Goal: Information Seeking & Learning: Learn about a topic

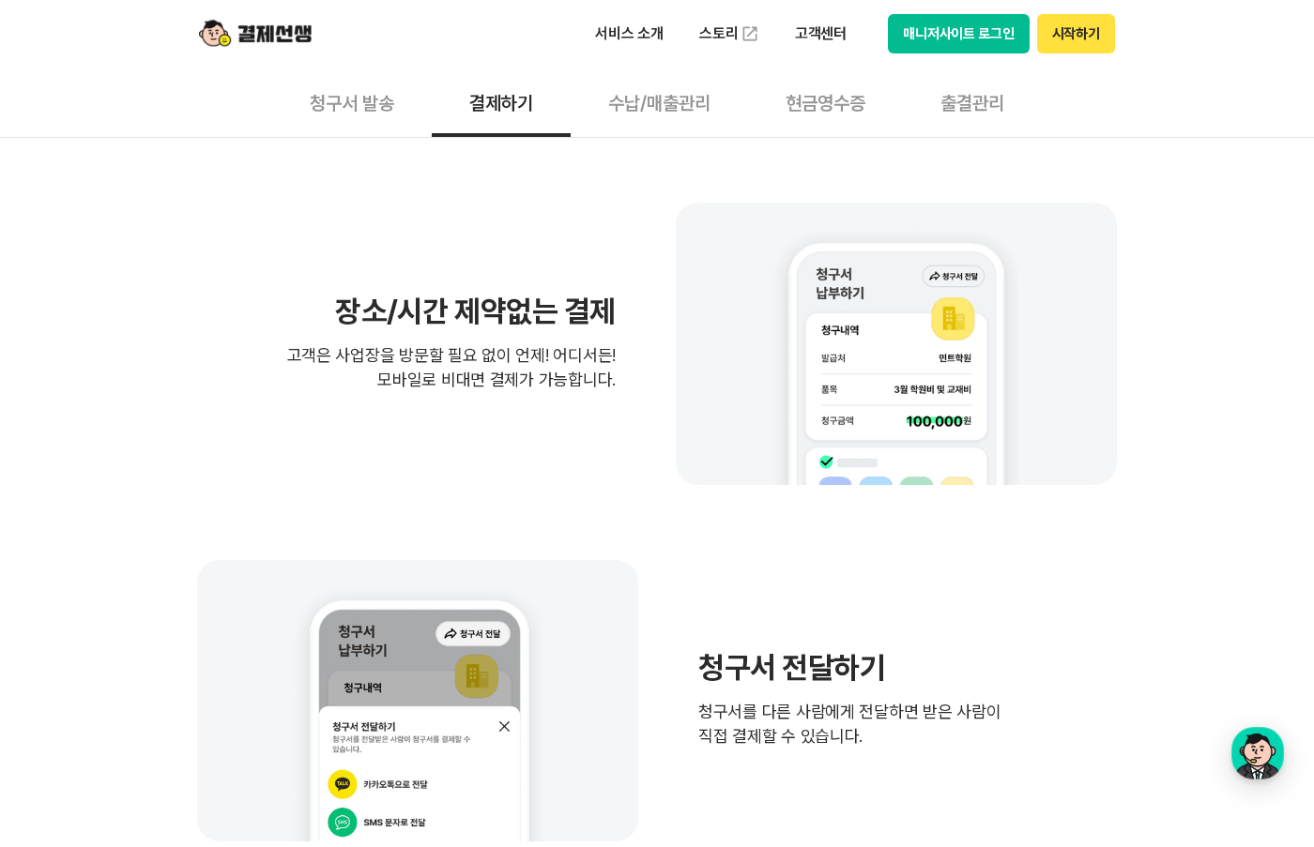
scroll to position [923, 0]
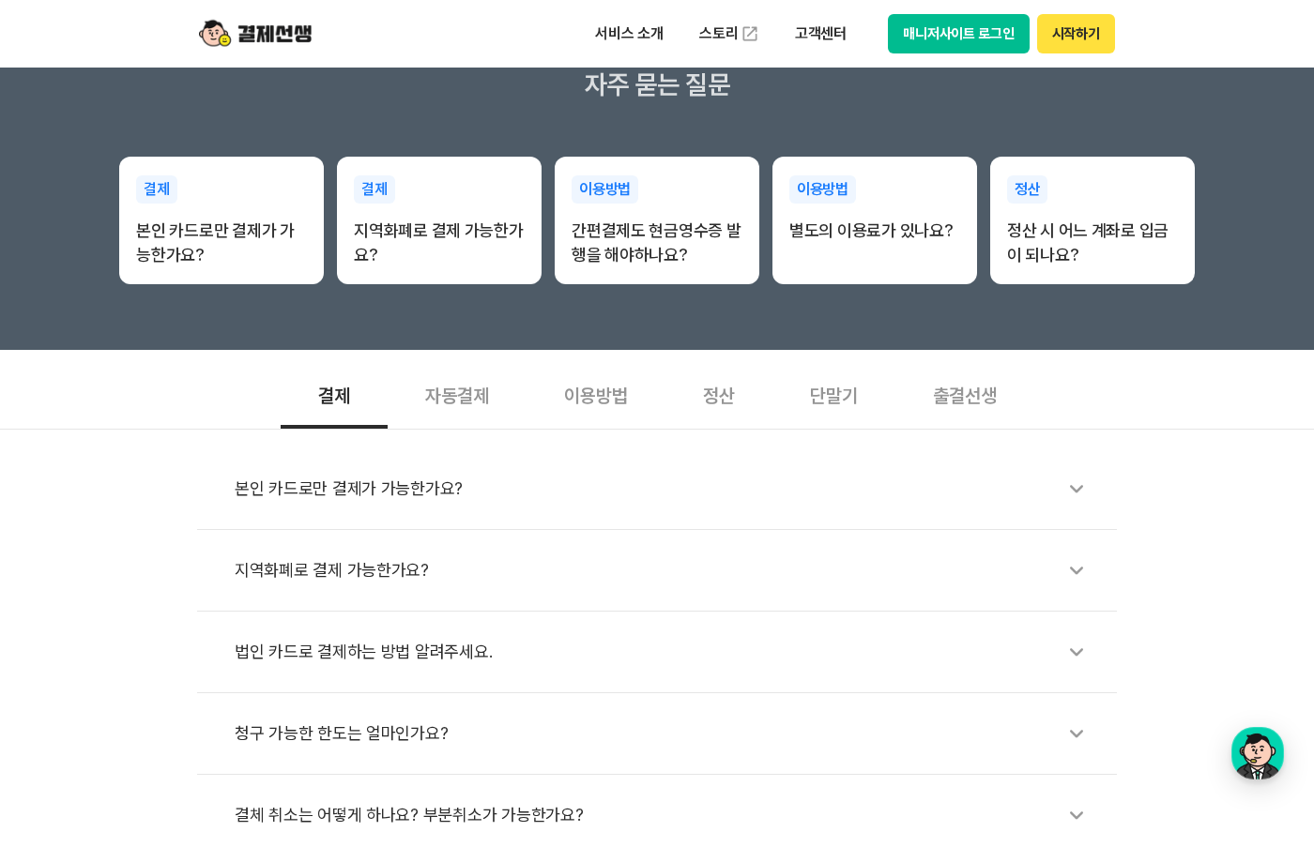
click at [433, 501] on div "본인 카드로만 결제가 가능한가요?" at bounding box center [666, 488] width 863 height 43
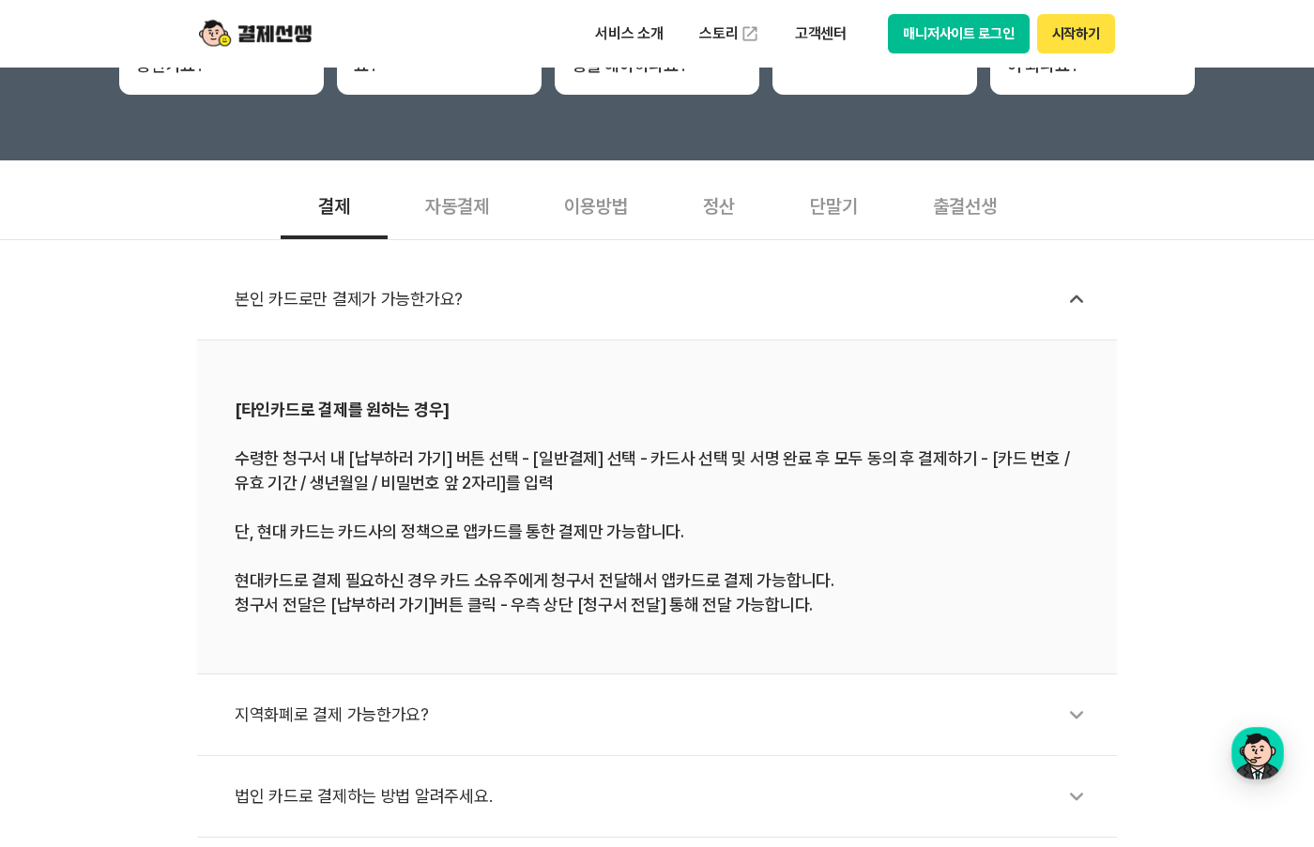
scroll to position [531, 0]
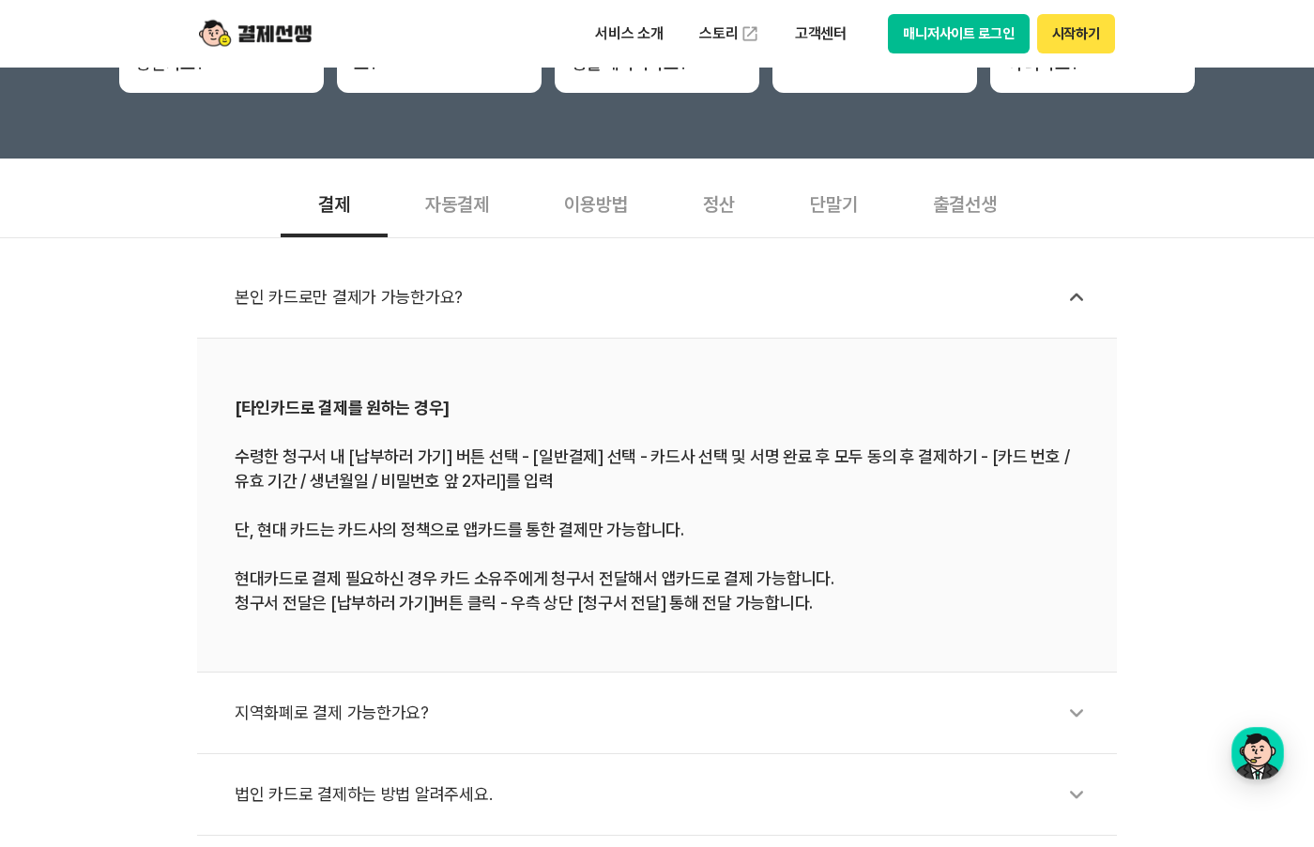
click at [372, 690] on li "지역화폐로 결제 가능한가요?" at bounding box center [657, 714] width 920 height 82
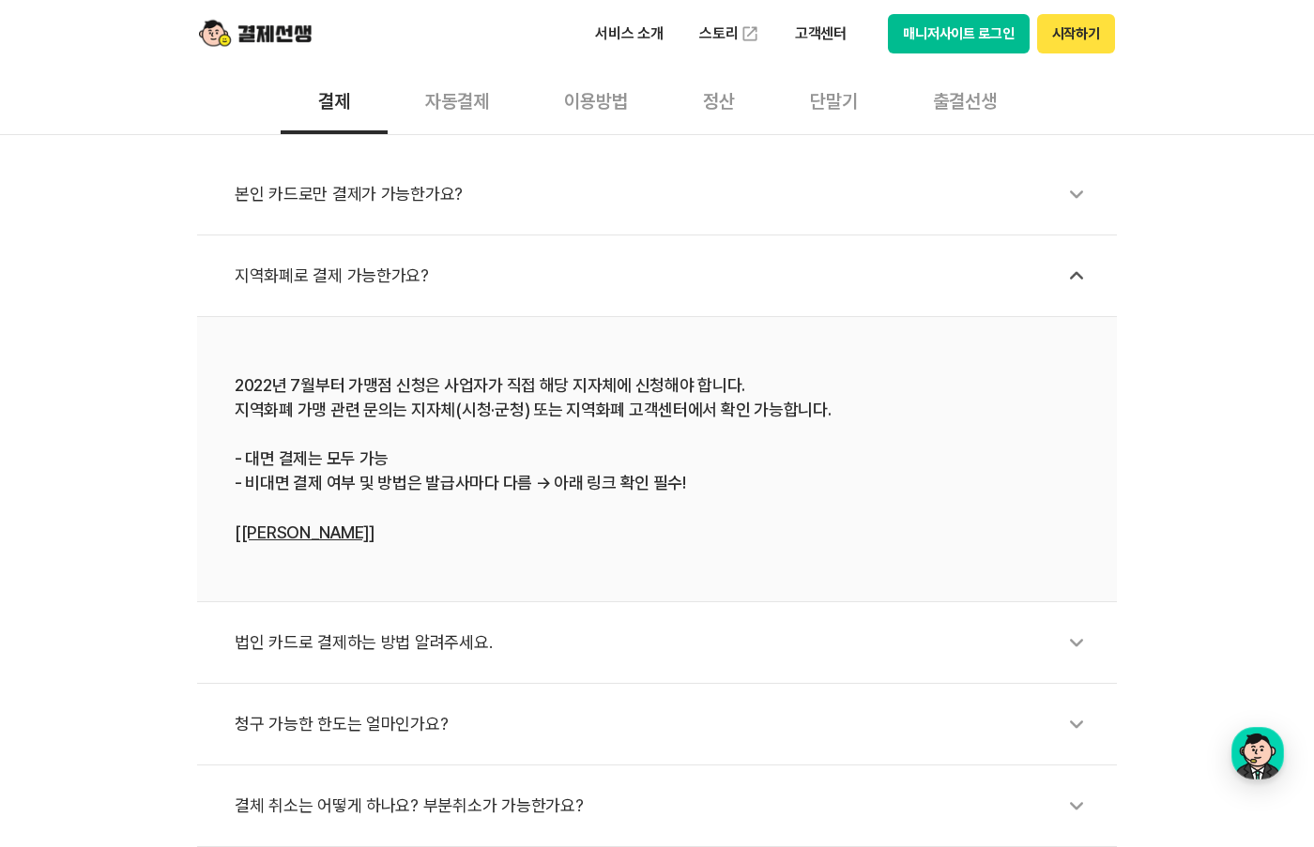
scroll to position [637, 0]
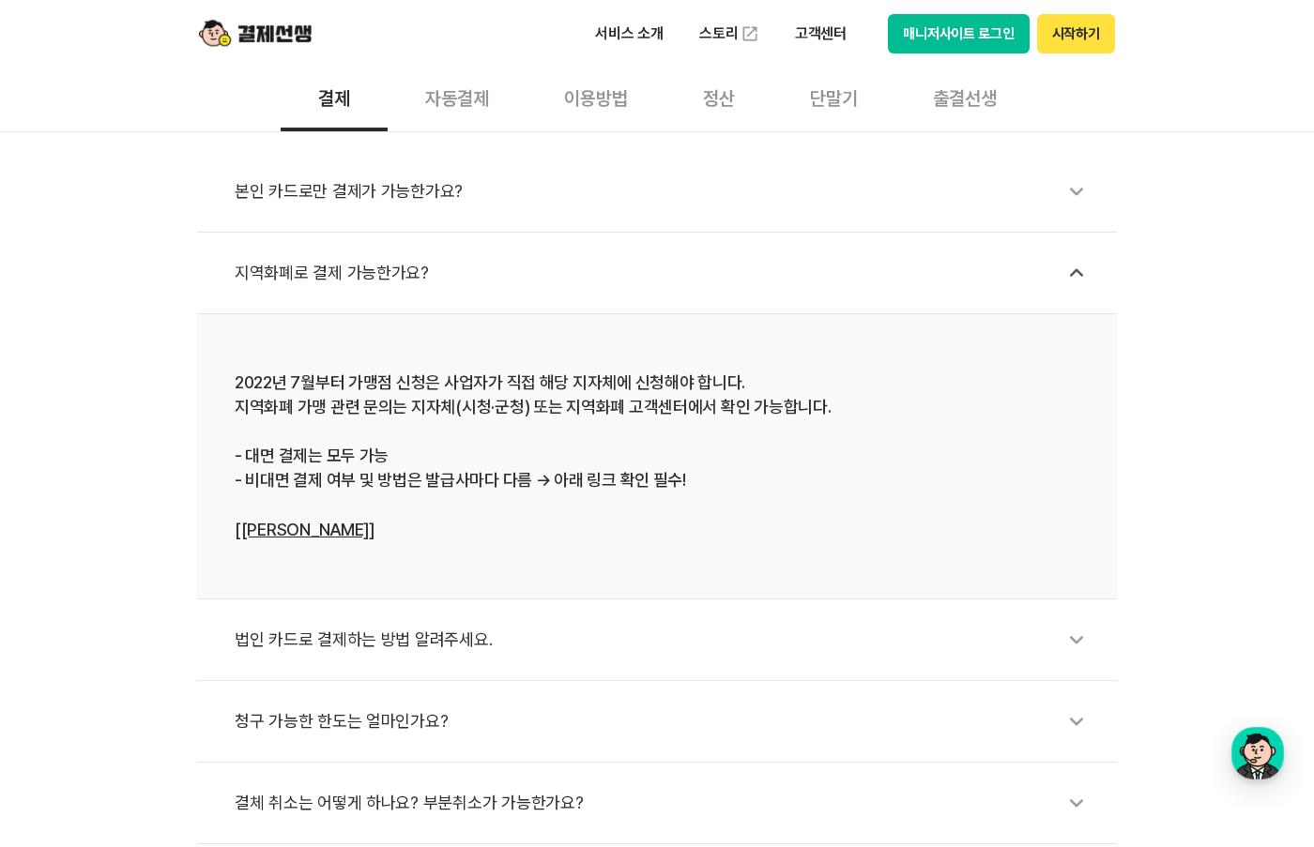
click at [384, 647] on div "법인 카드로 결제하는 방법 알려주세요." at bounding box center [666, 639] width 863 height 43
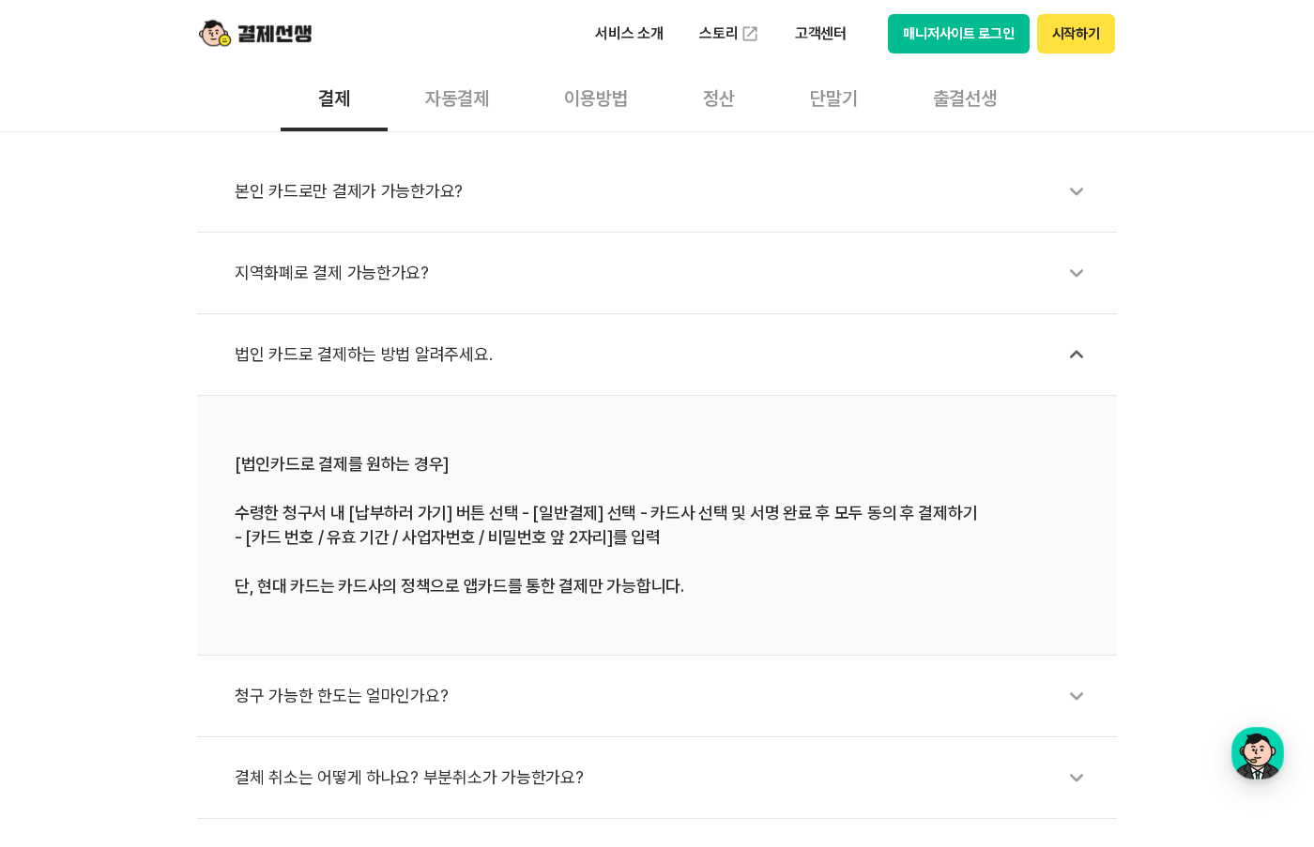
click at [367, 692] on div "청구 가능한 한도는 얼마인가요?" at bounding box center [666, 696] width 863 height 43
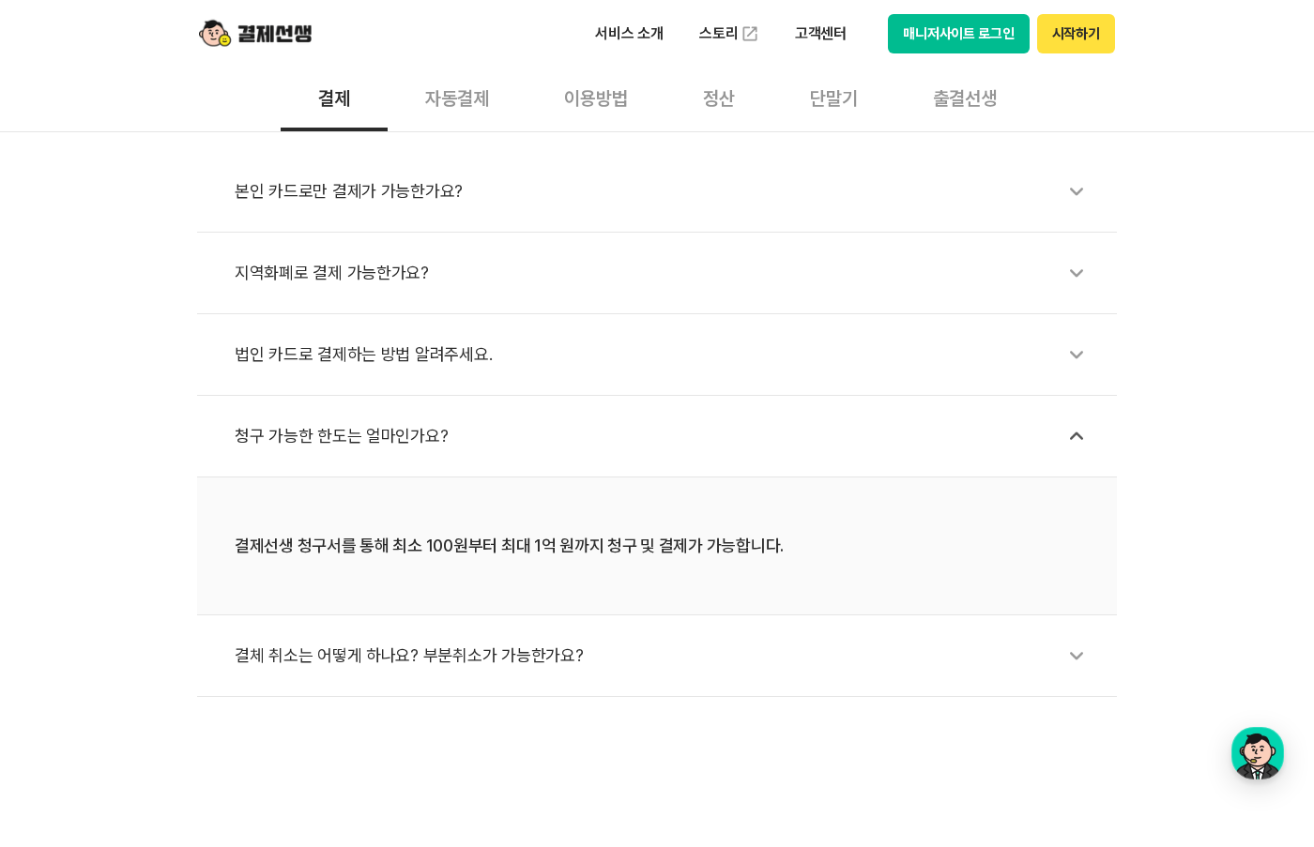
click at [367, 692] on li "결체 취소는 어떻게 하나요? 부분취소가 가능한가요?" at bounding box center [657, 657] width 920 height 82
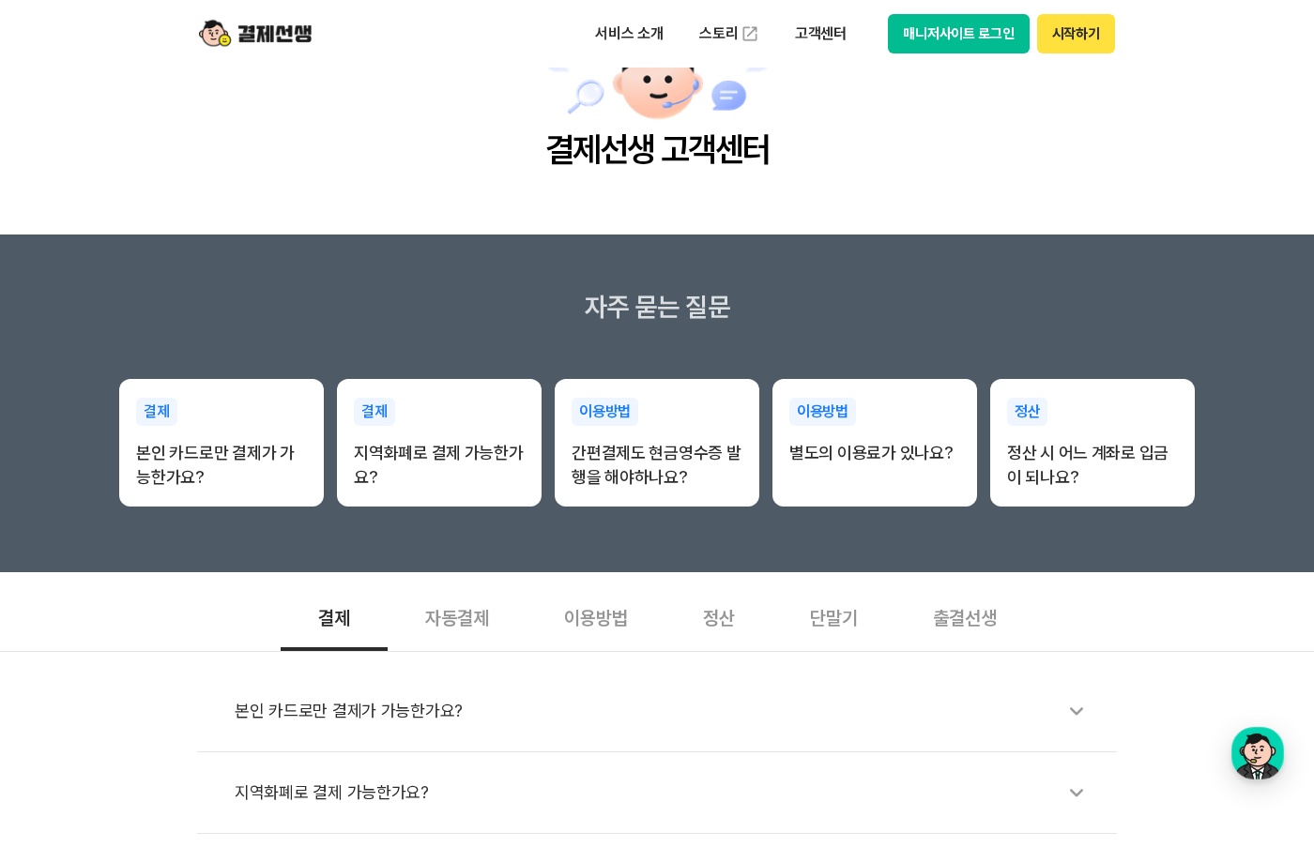
scroll to position [121, 0]
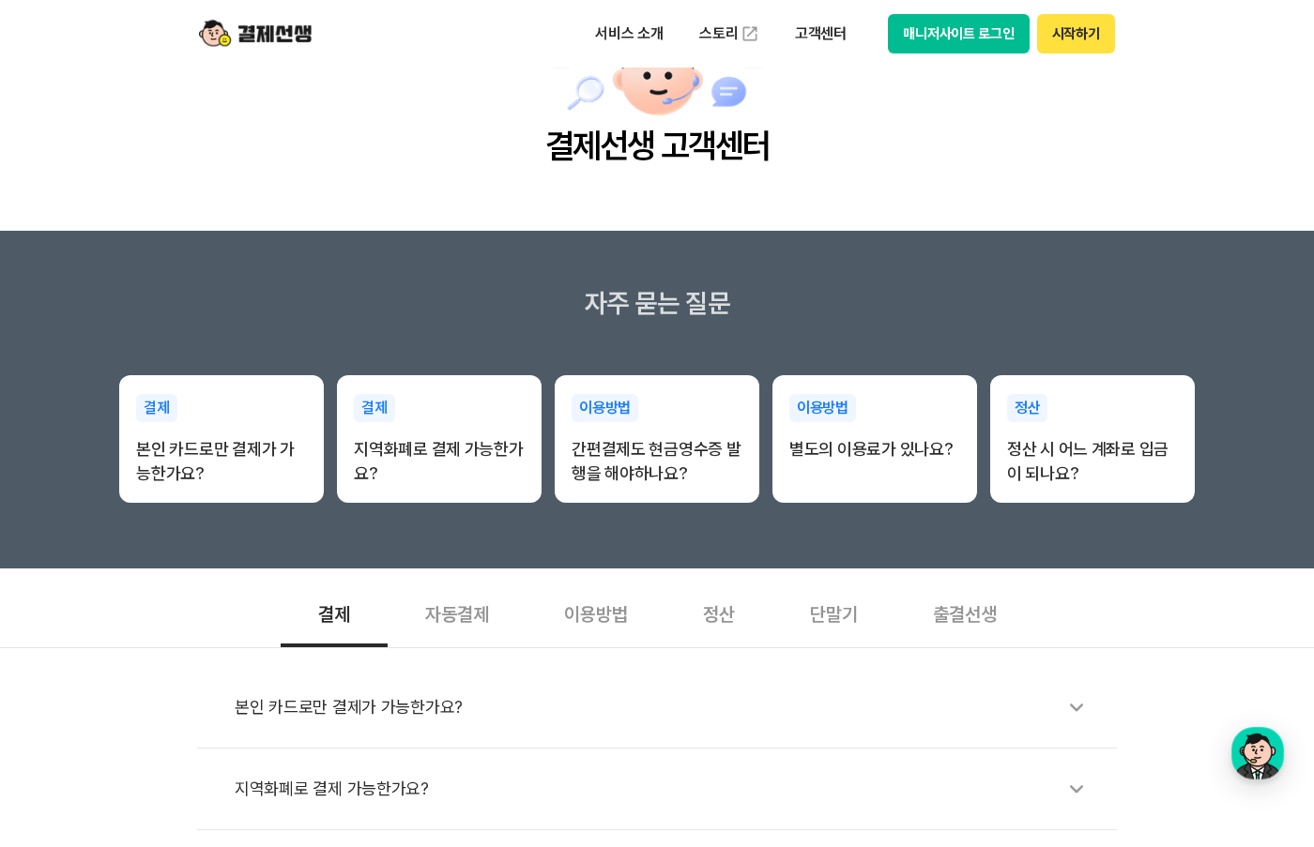
click at [569, 621] on div "이용방법" at bounding box center [596, 612] width 139 height 69
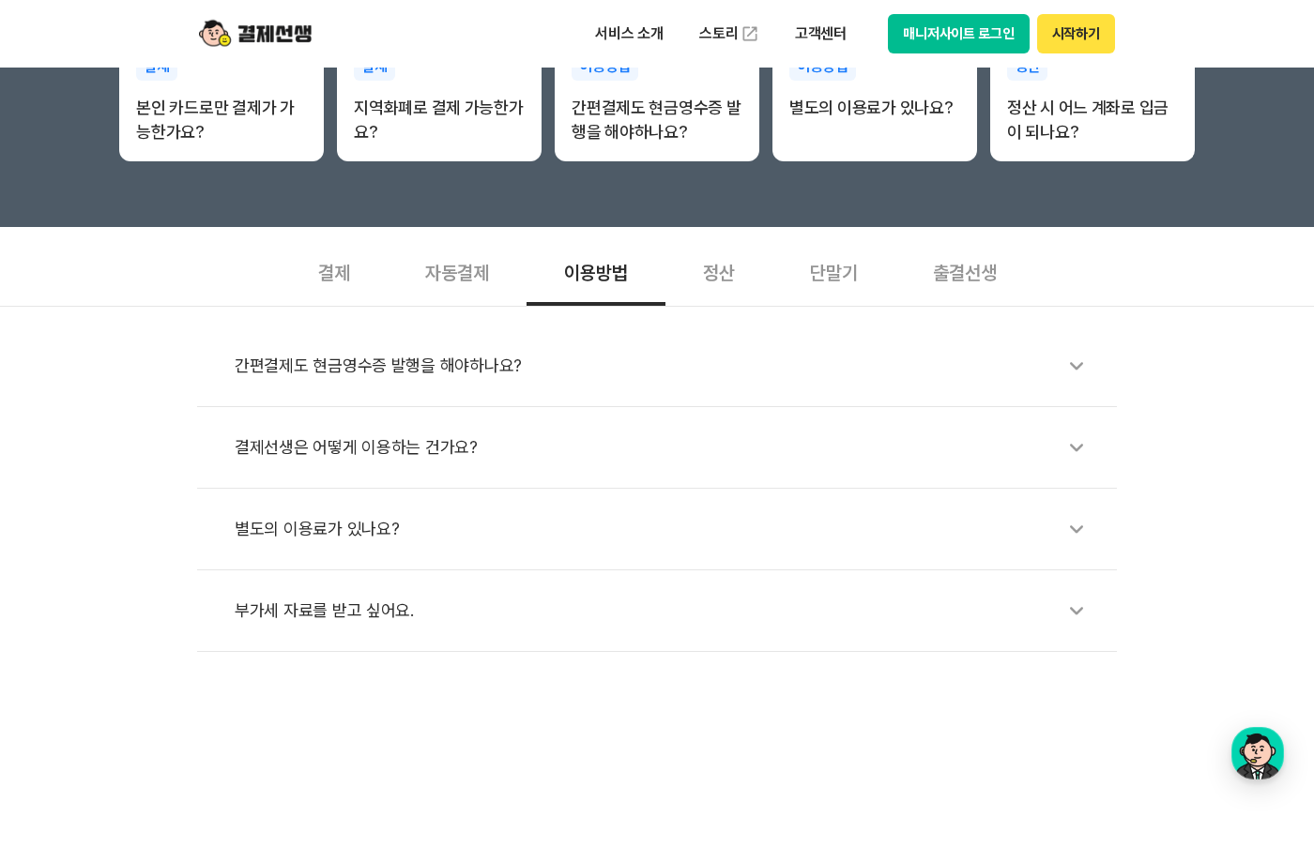
scroll to position [465, 0]
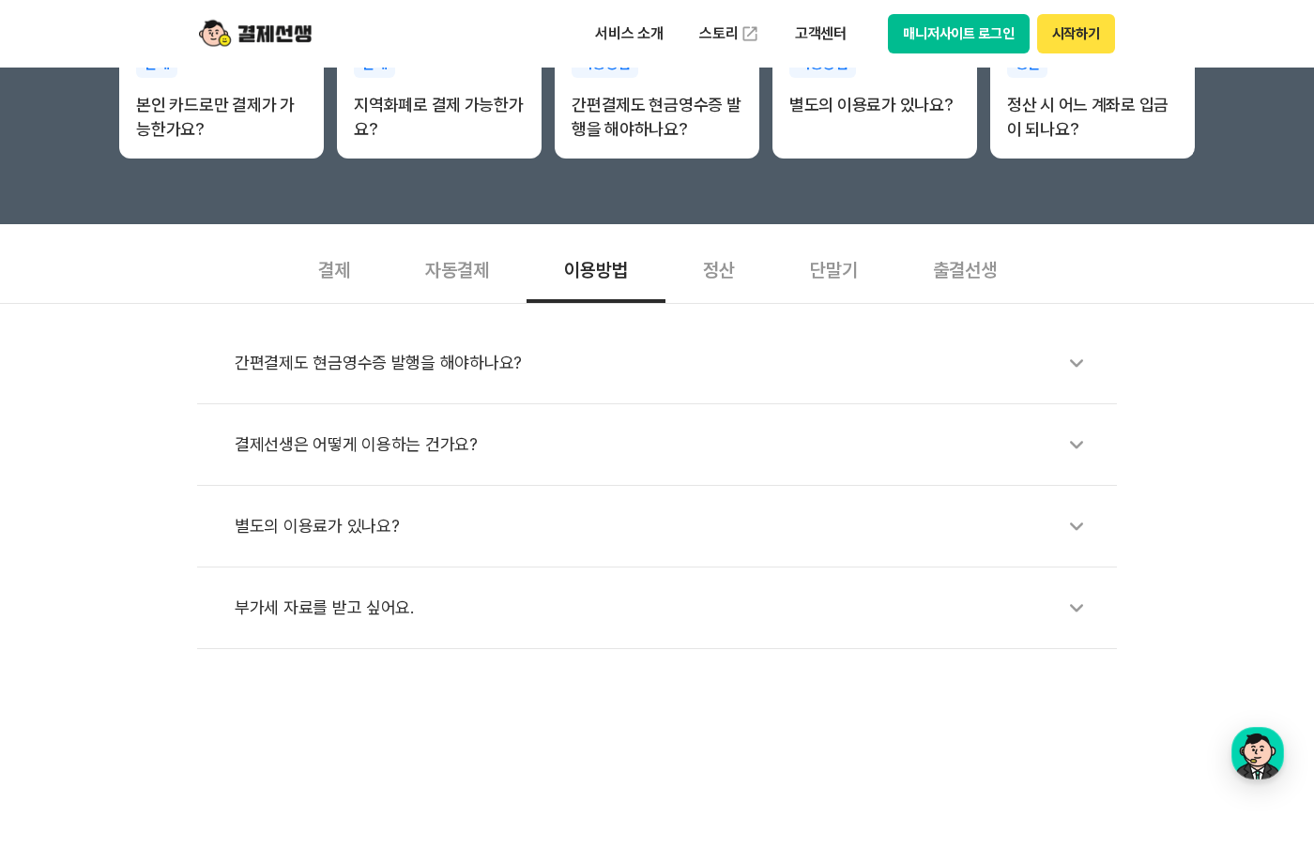
click at [423, 369] on div "간편결제도 현금영수증 발행을 해야하나요?" at bounding box center [666, 363] width 863 height 43
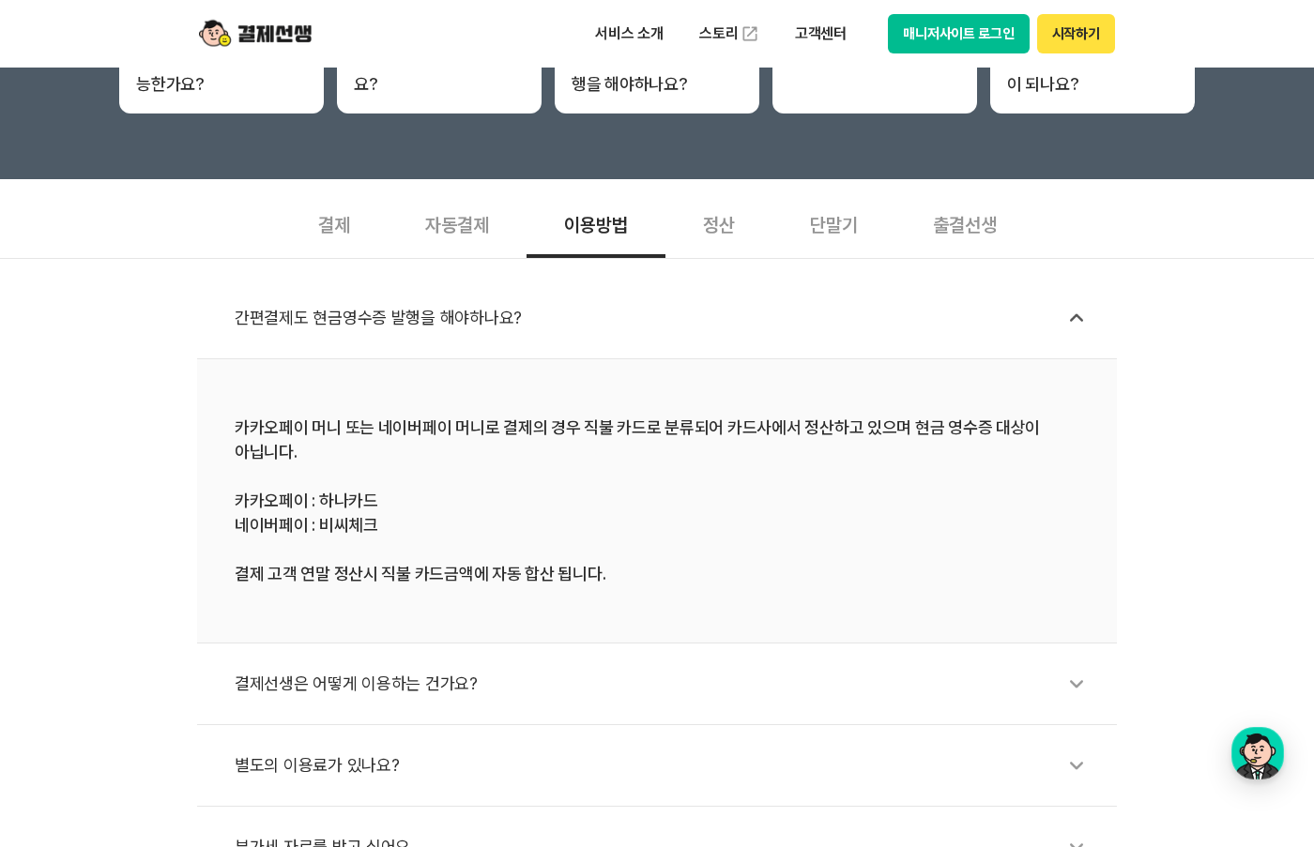
scroll to position [511, 0]
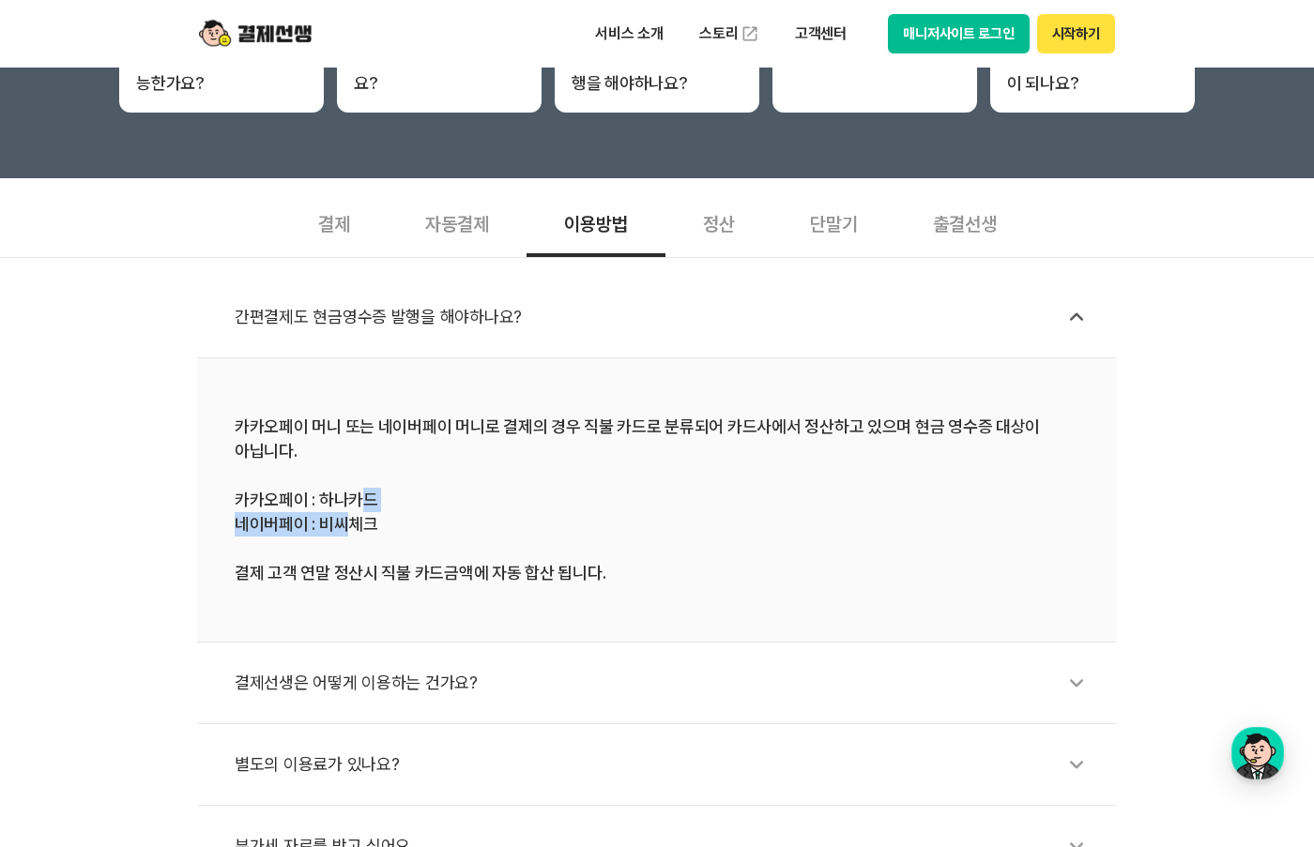
drag, startPoint x: 346, startPoint y: 527, endPoint x: 361, endPoint y: 496, distance: 34.4
click at [361, 496] on div "카카오페이 머니 또는 네이버페이 머니로 결제의 경우 직불 카드로 분류되어 카드사에서 정산하고 있으며 현금 영수증 대상이 아닙니다. 카카오페이 …" at bounding box center [657, 500] width 845 height 171
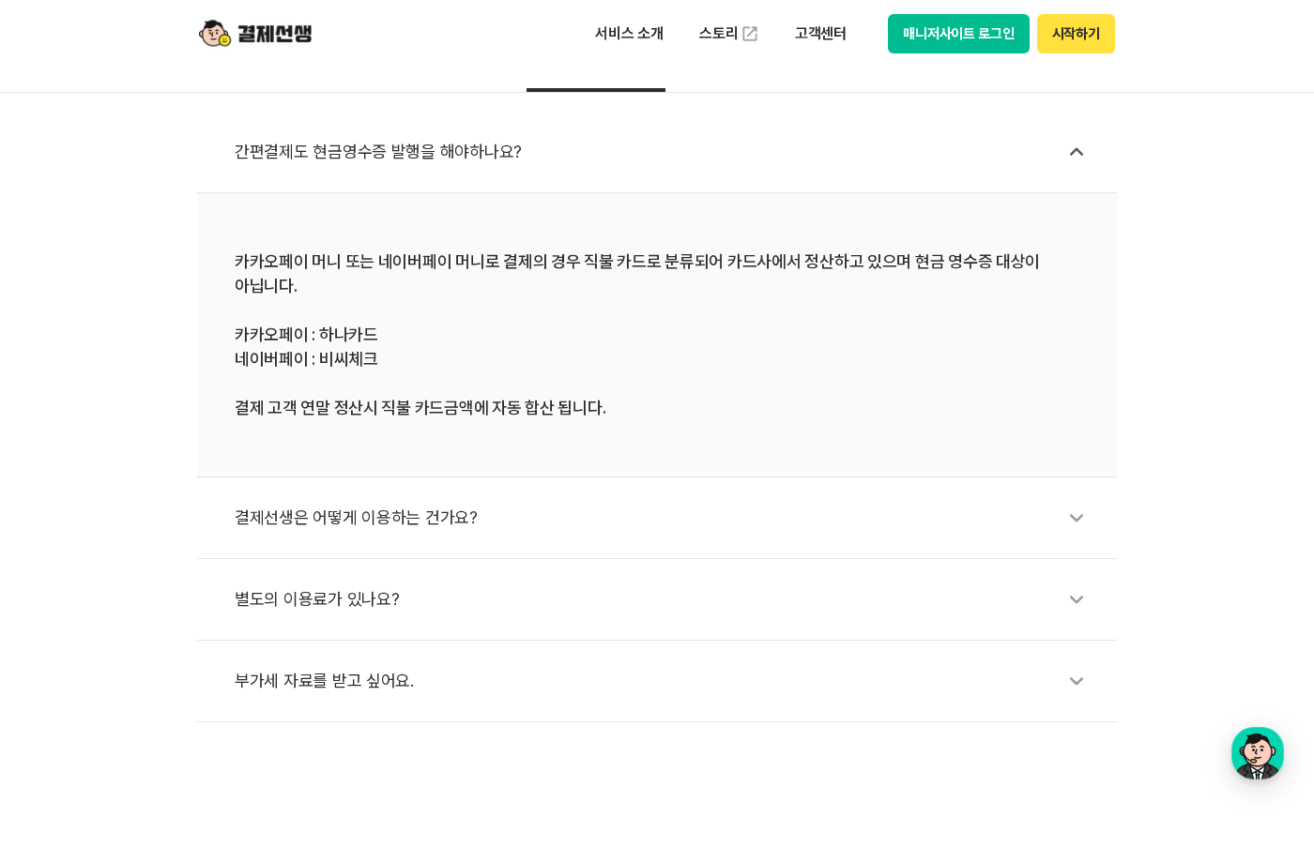
scroll to position [679, 0]
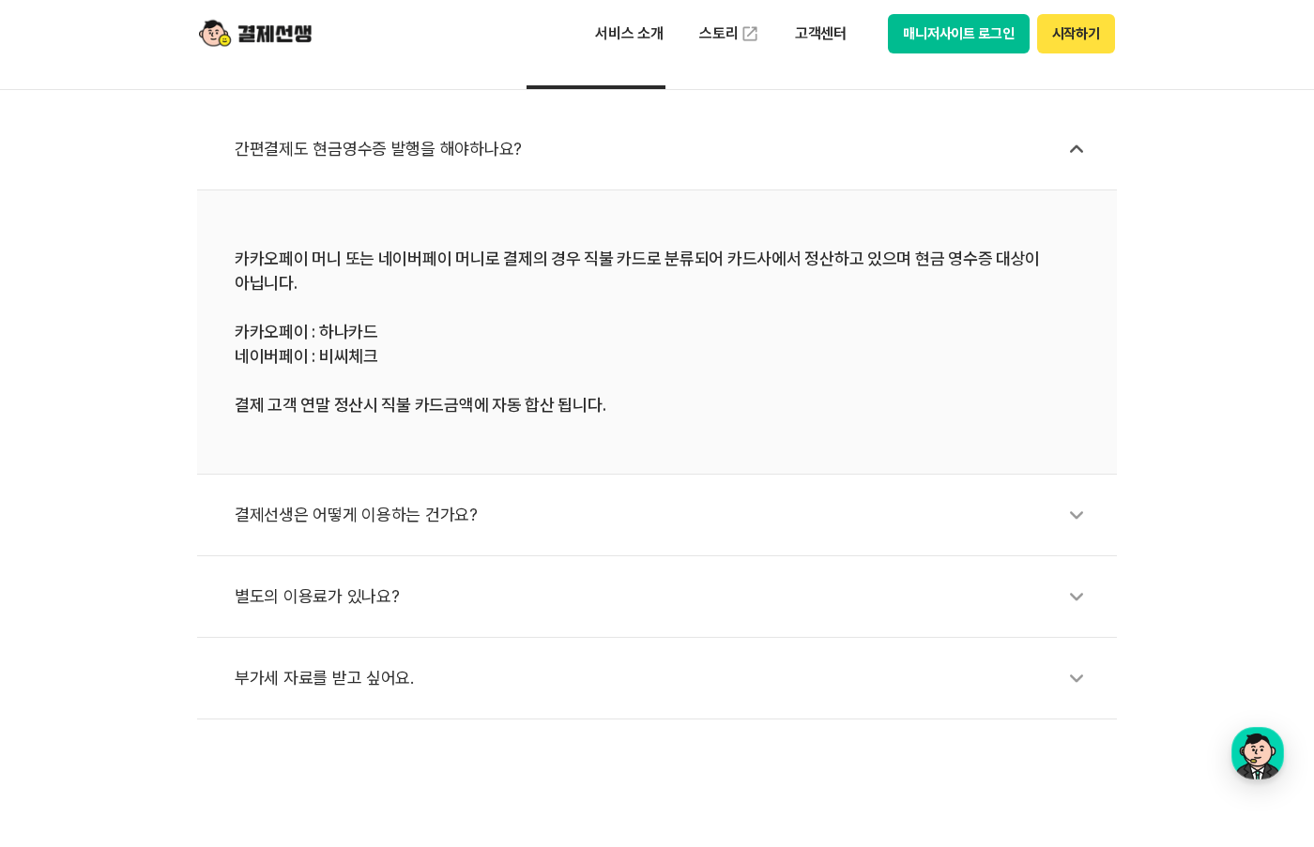
click at [365, 527] on div "결제선생은 어떻게 이용하는 건가요?" at bounding box center [666, 515] width 863 height 43
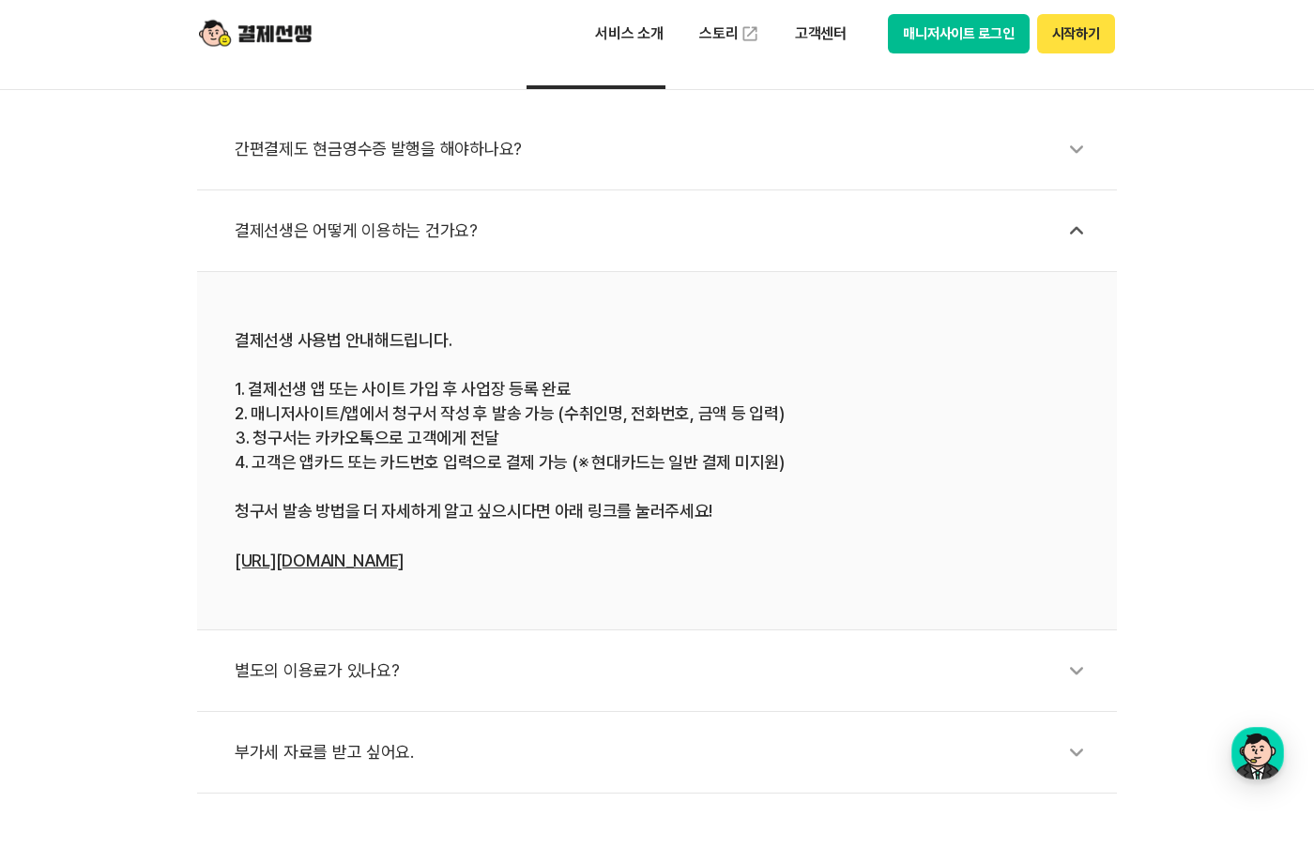
click at [359, 662] on div "별도의 이용료가 있나요?" at bounding box center [666, 670] width 863 height 43
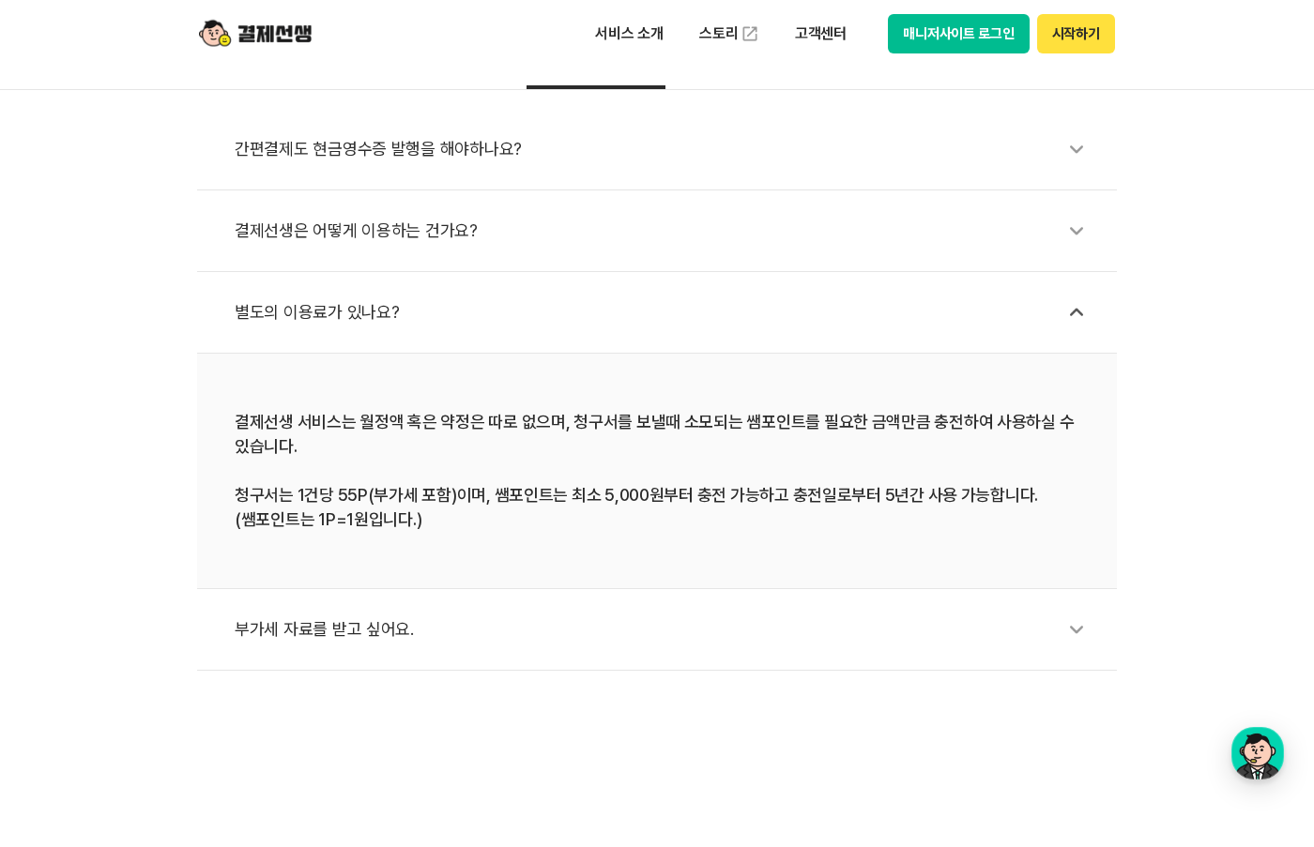
click at [343, 640] on div "부가세 자료를 받고 싶어요." at bounding box center [666, 629] width 863 height 43
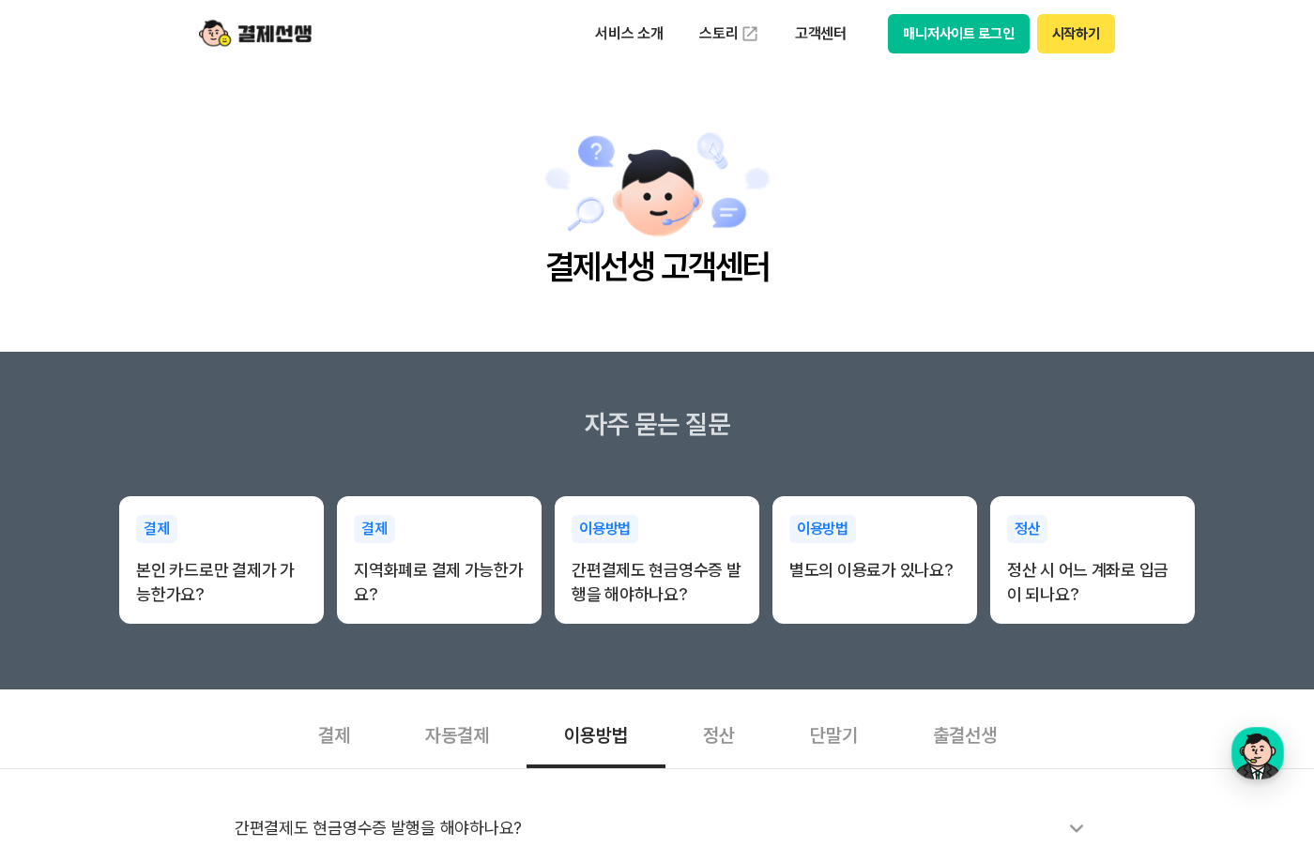
scroll to position [0, 0]
click at [738, 737] on div "정산" at bounding box center [718, 733] width 107 height 69
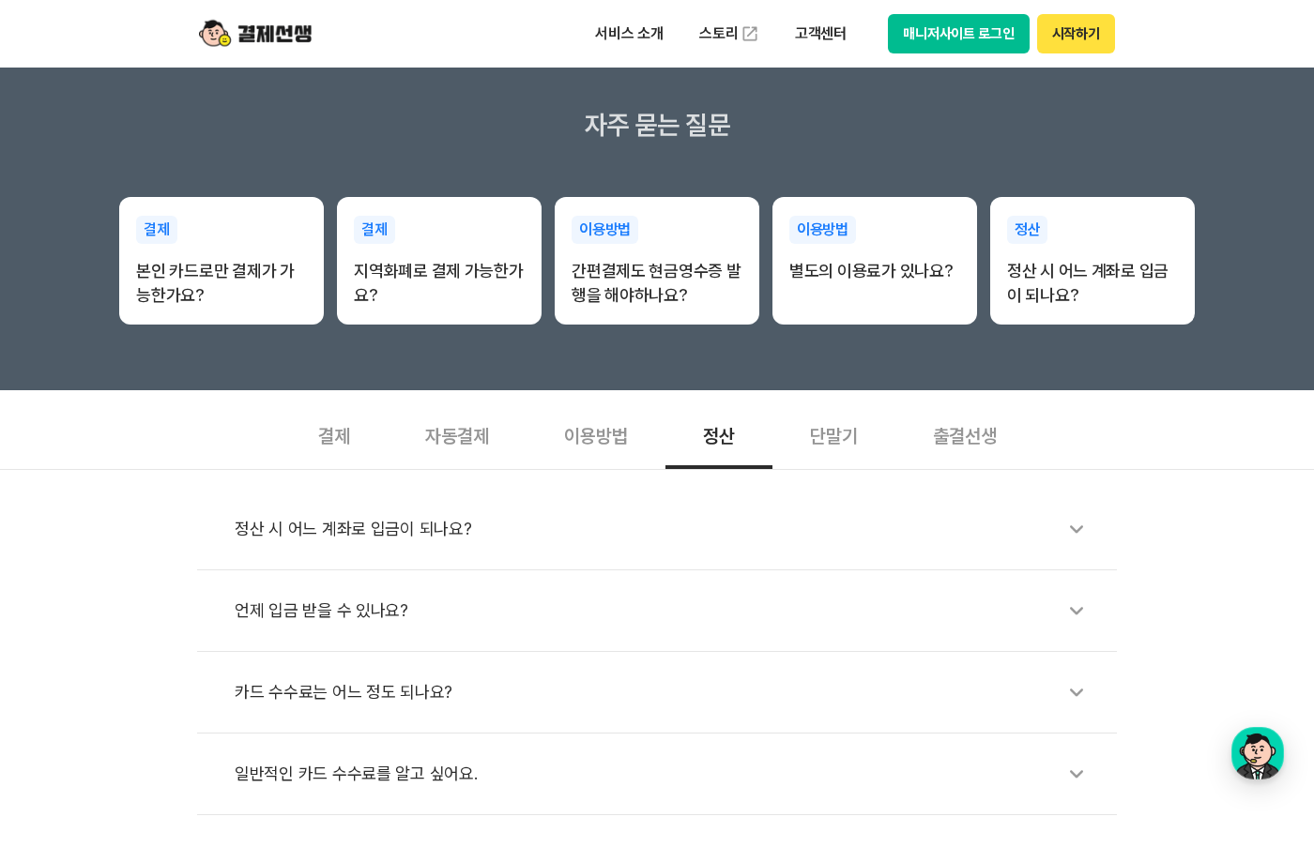
scroll to position [302, 0]
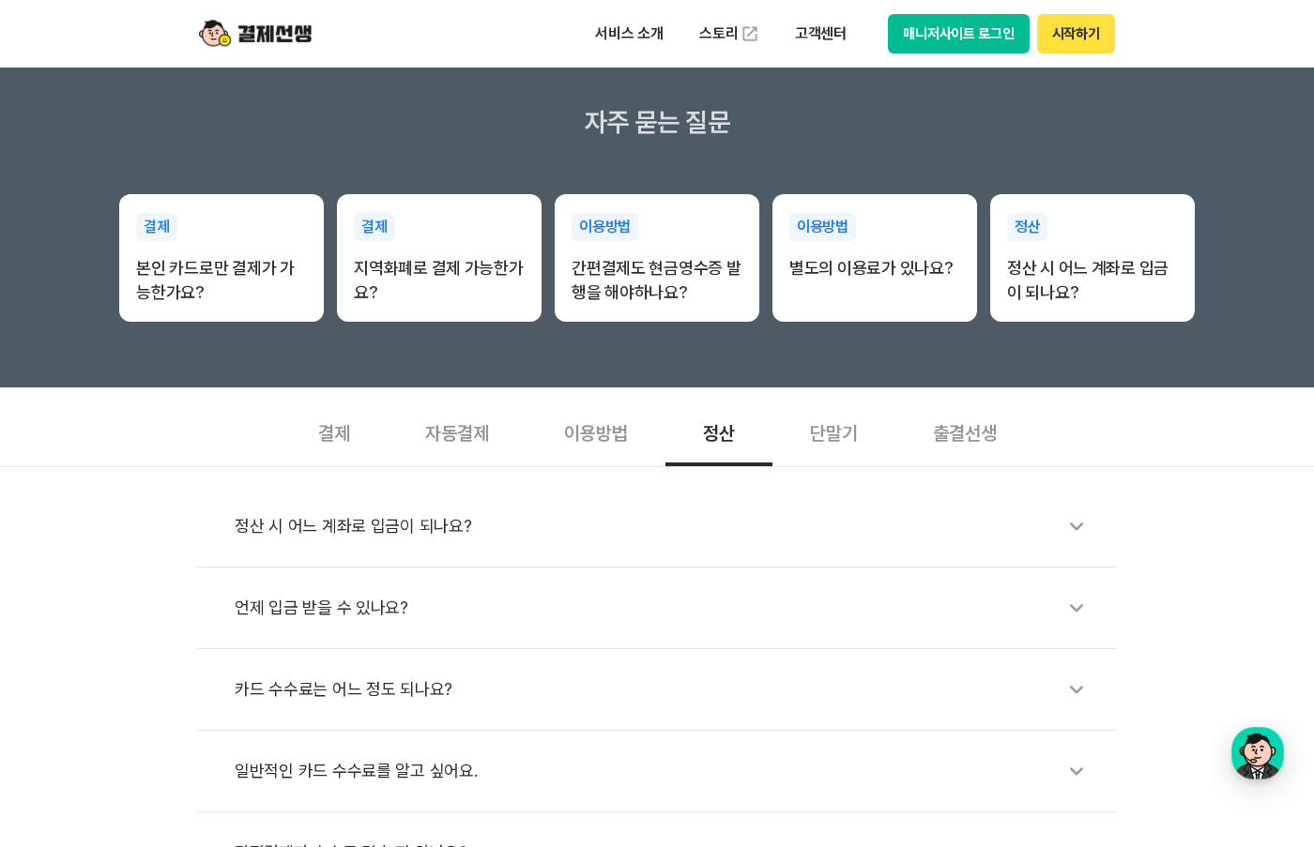
click at [831, 454] on div "단말기" at bounding box center [833, 431] width 123 height 69
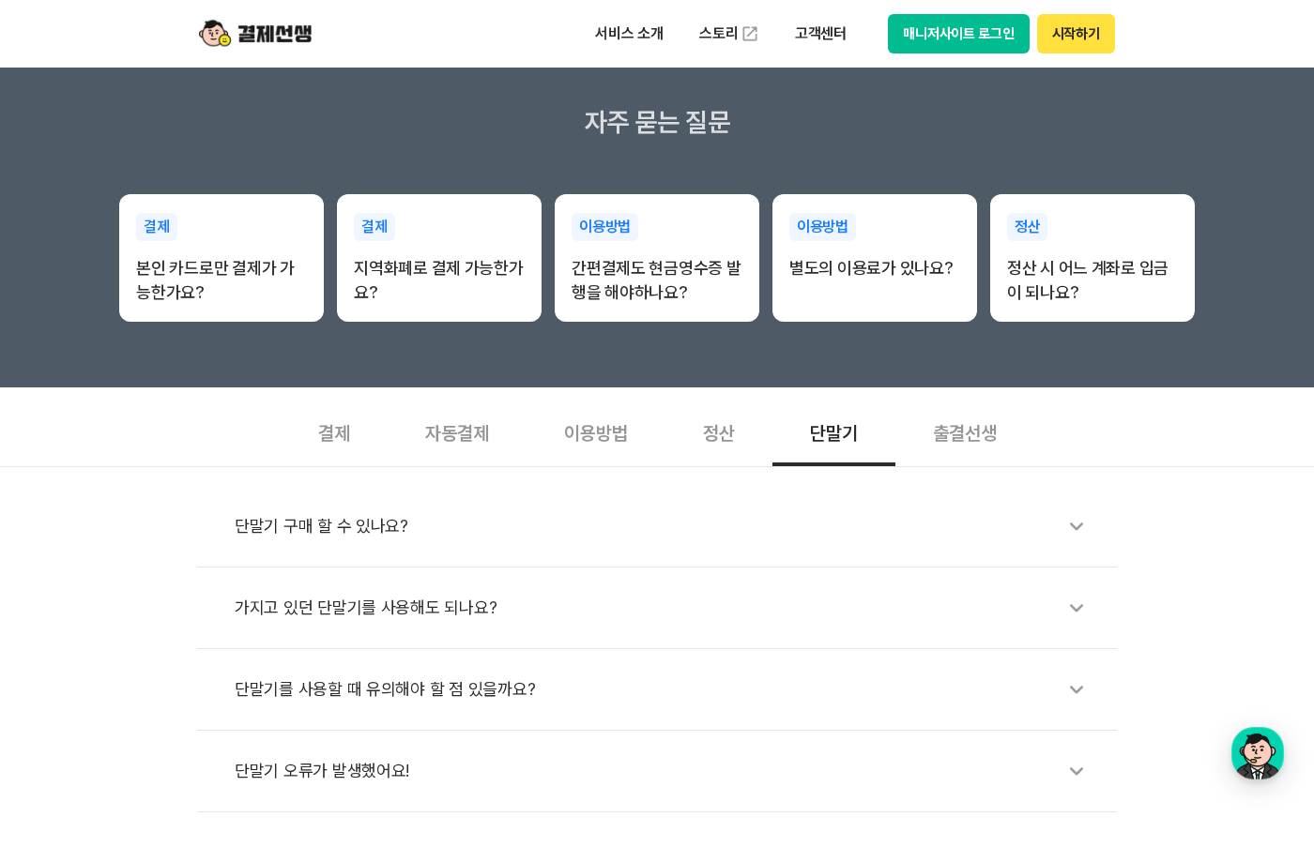
click at [333, 424] on div "결제" at bounding box center [334, 431] width 107 height 69
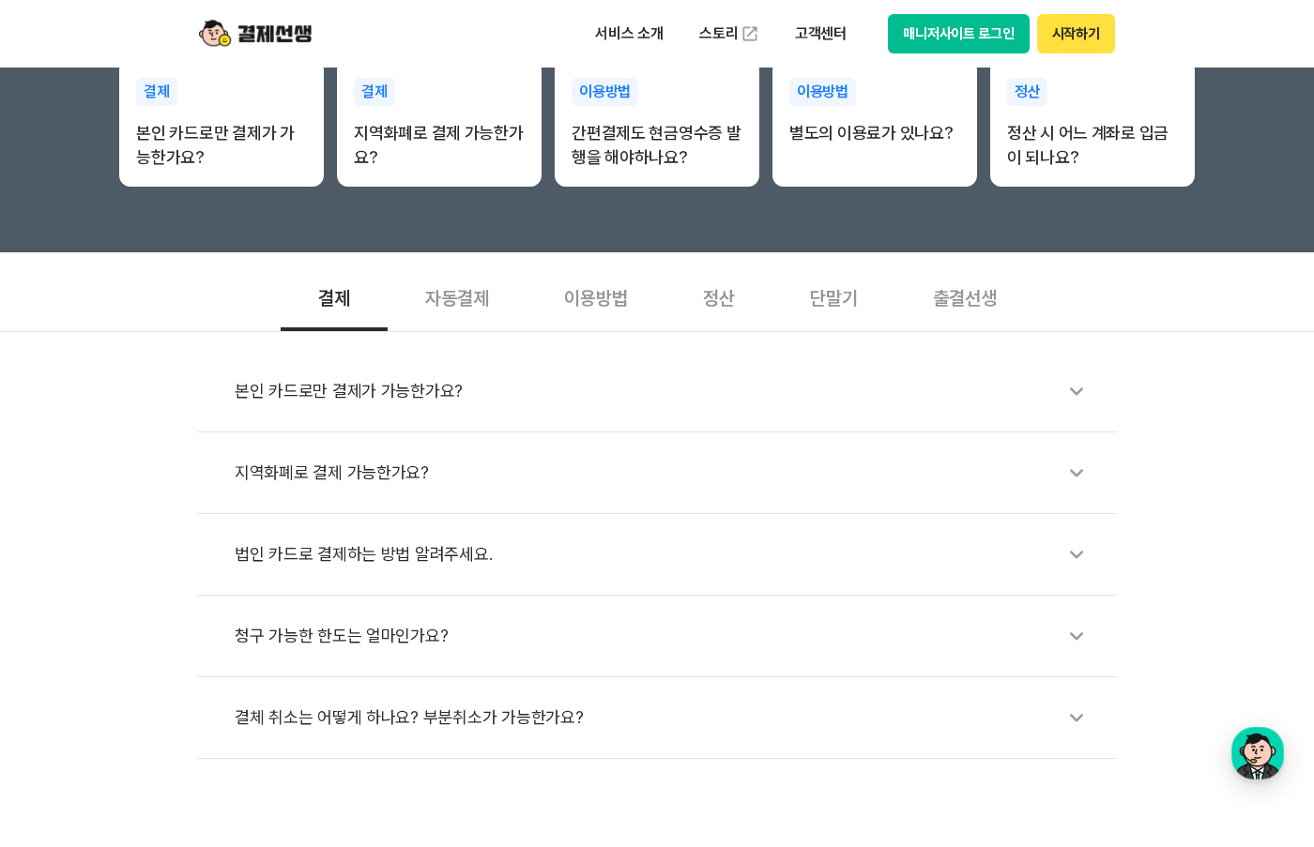
scroll to position [435, 0]
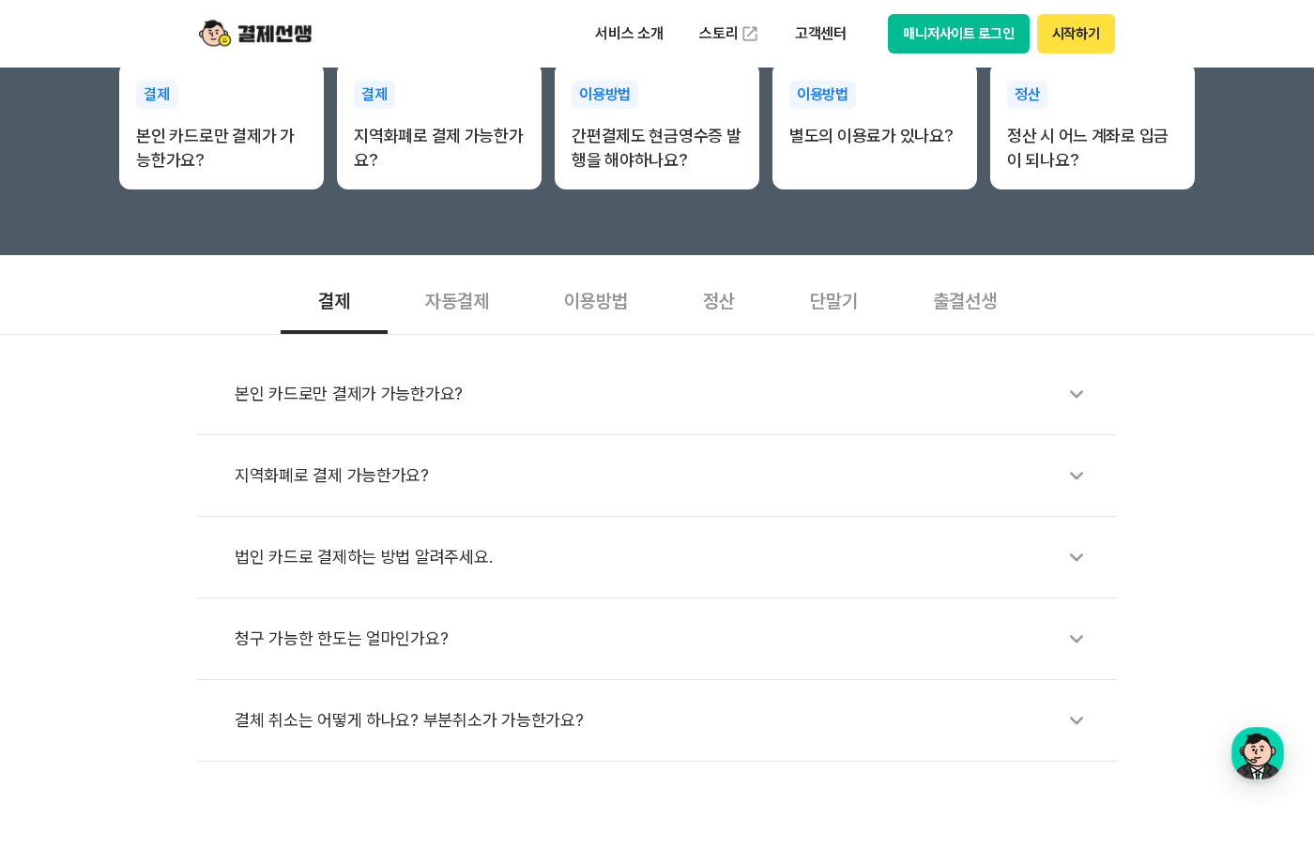
click at [412, 310] on div "자동결제" at bounding box center [457, 299] width 139 height 69
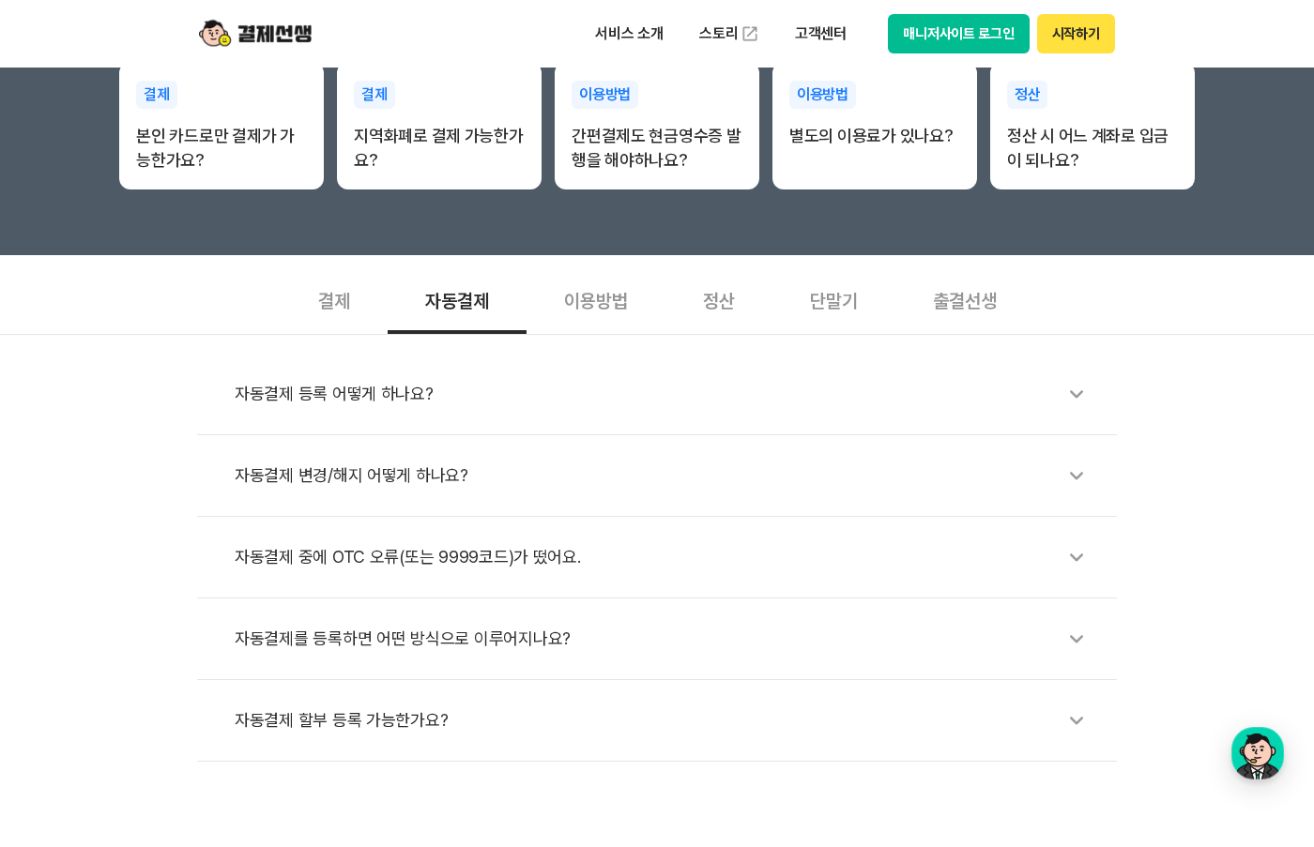
click at [590, 316] on div "이용방법" at bounding box center [596, 299] width 139 height 69
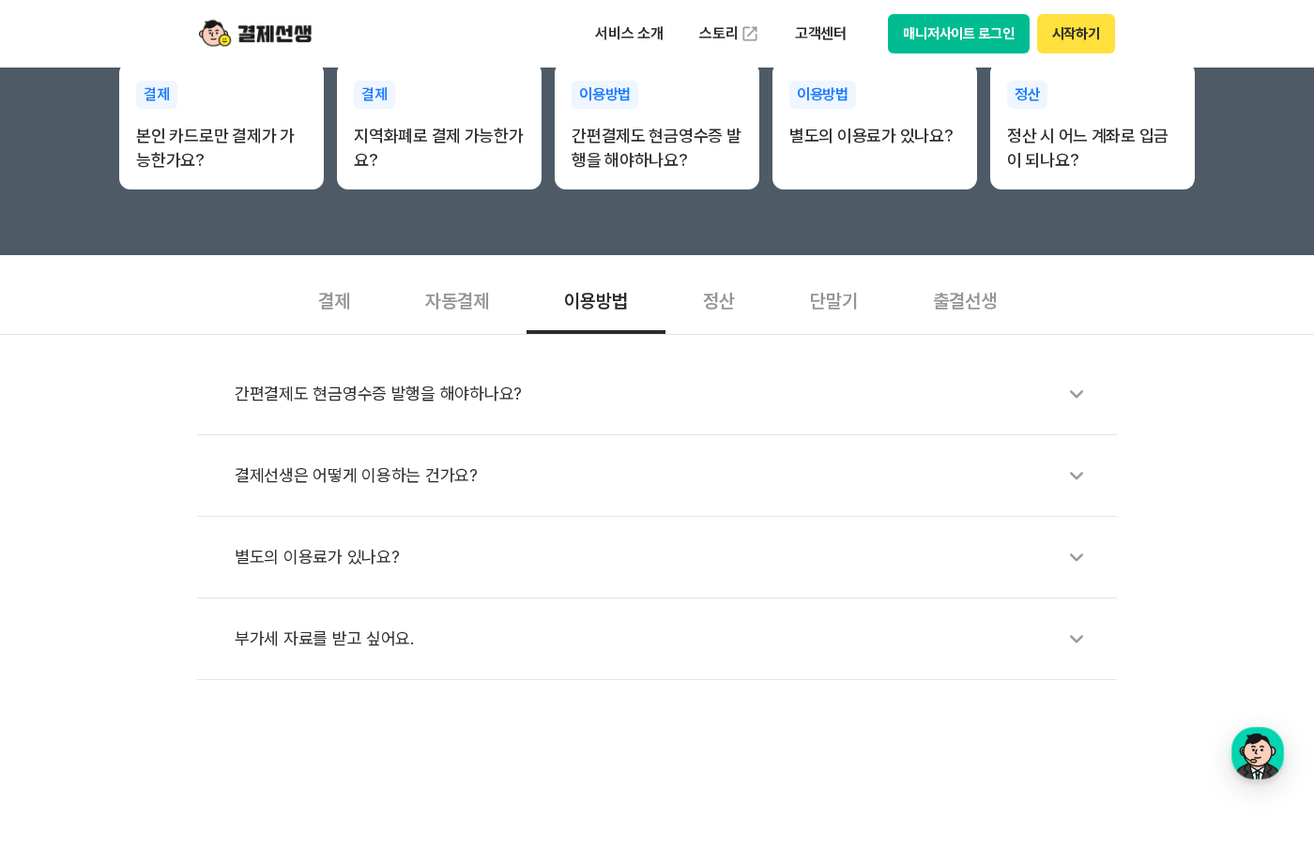
click at [427, 313] on div "자동결제" at bounding box center [457, 299] width 139 height 69
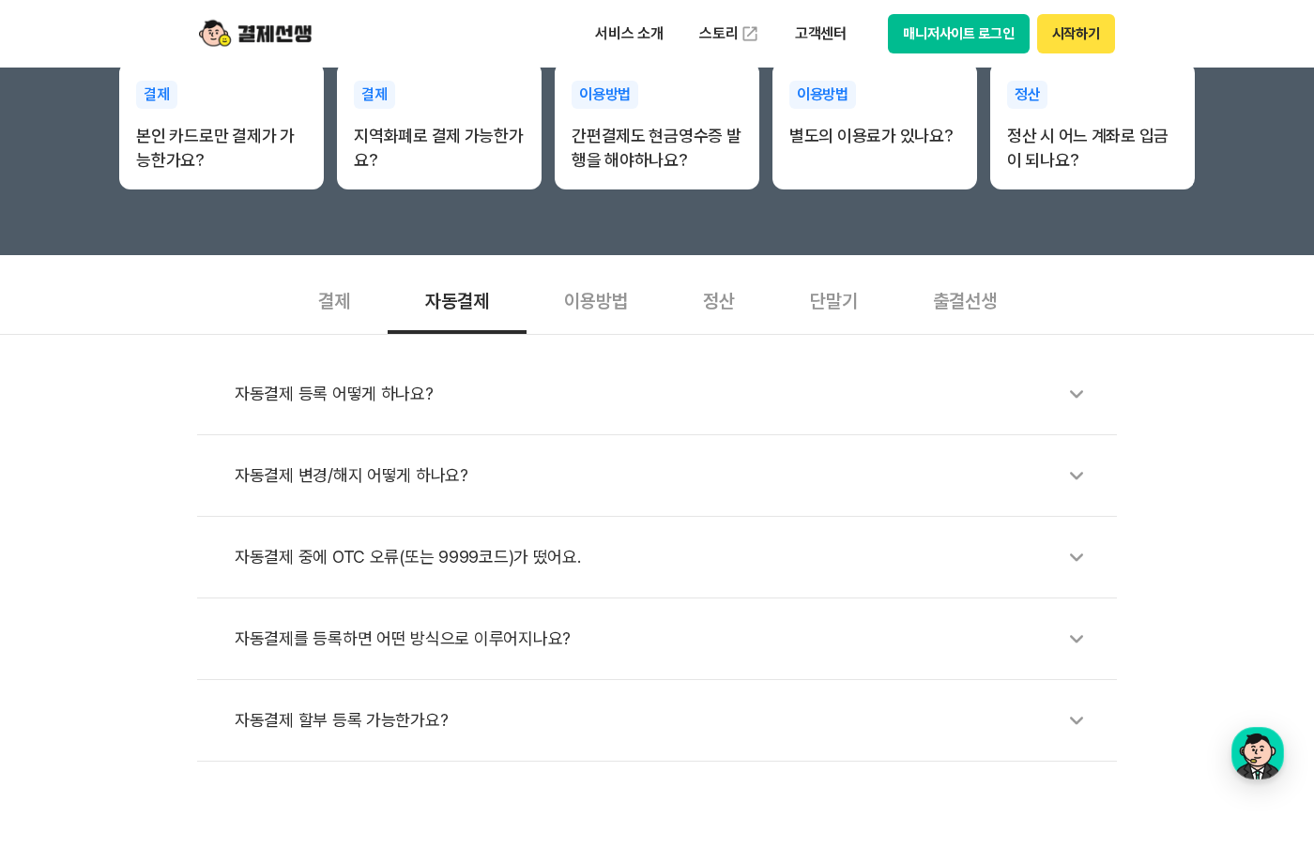
click at [374, 716] on div "자동결제 할부 등록 가능한가요?" at bounding box center [666, 720] width 863 height 43
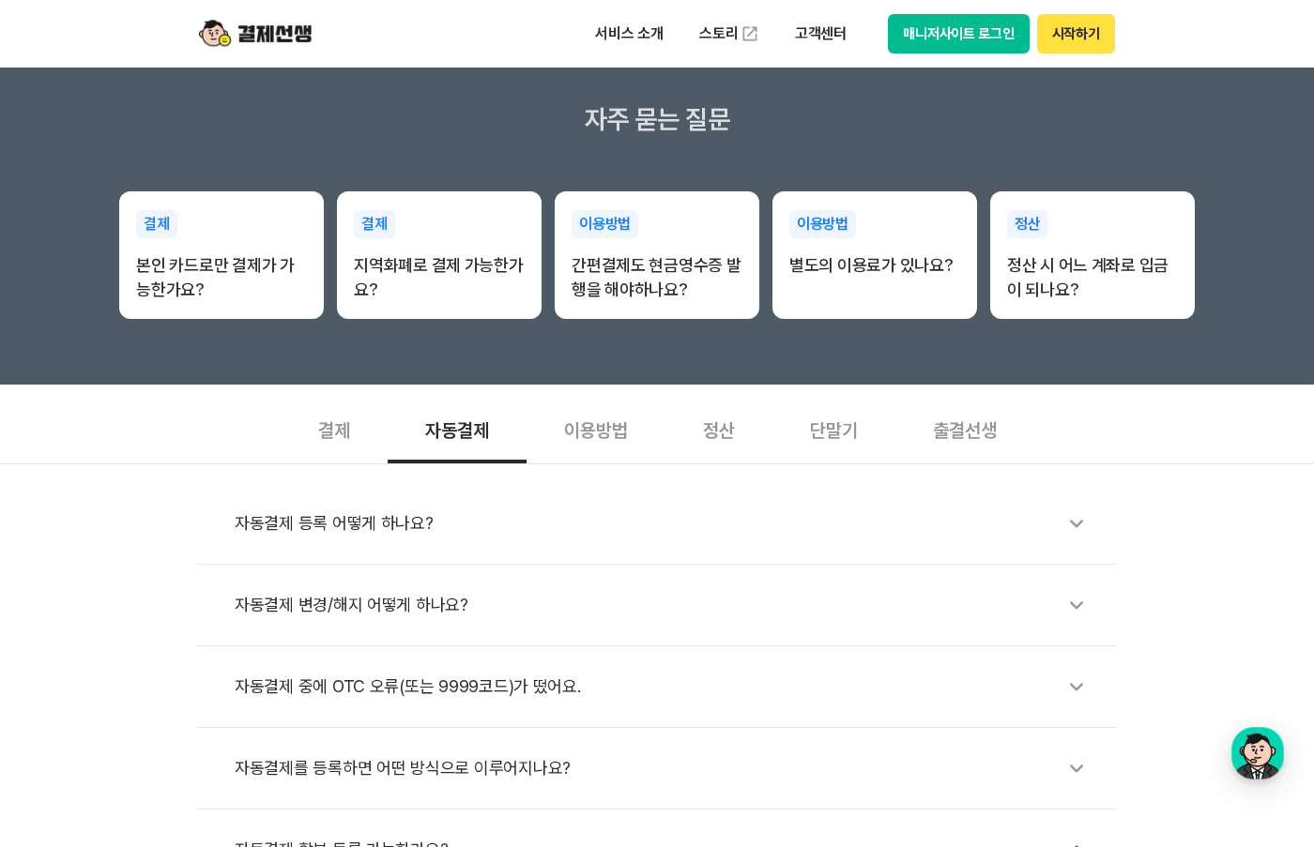
scroll to position [215, 0]
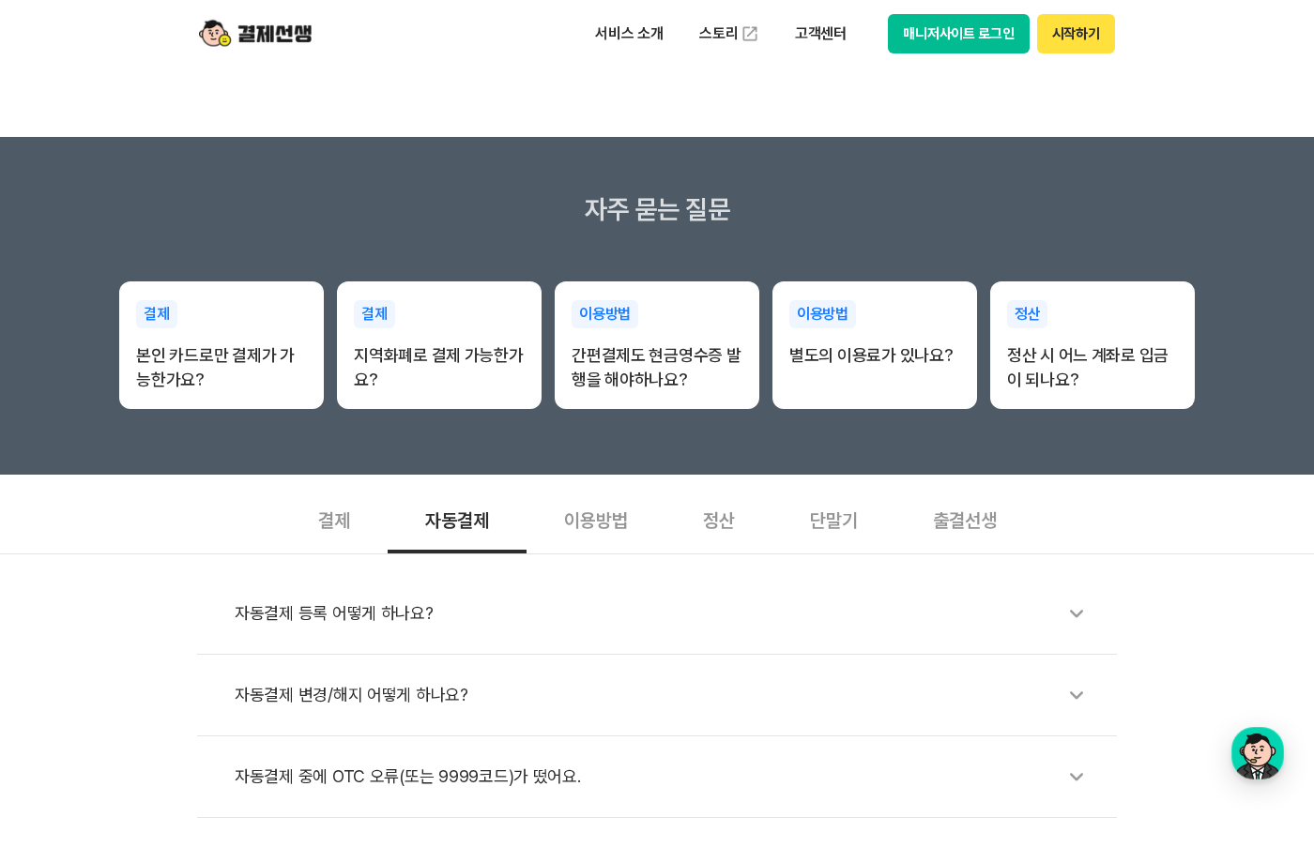
click at [341, 533] on div "결제" at bounding box center [334, 518] width 107 height 69
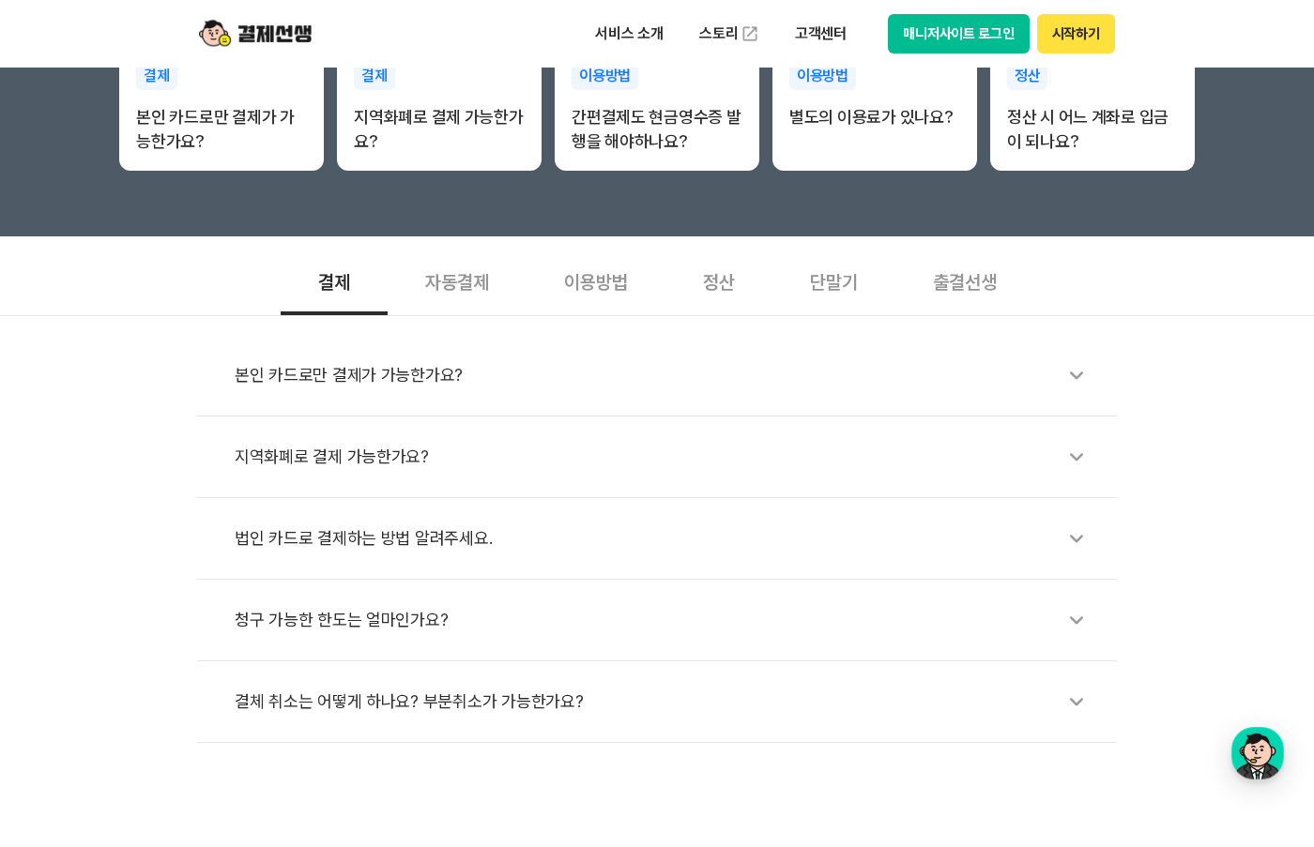
scroll to position [459, 0]
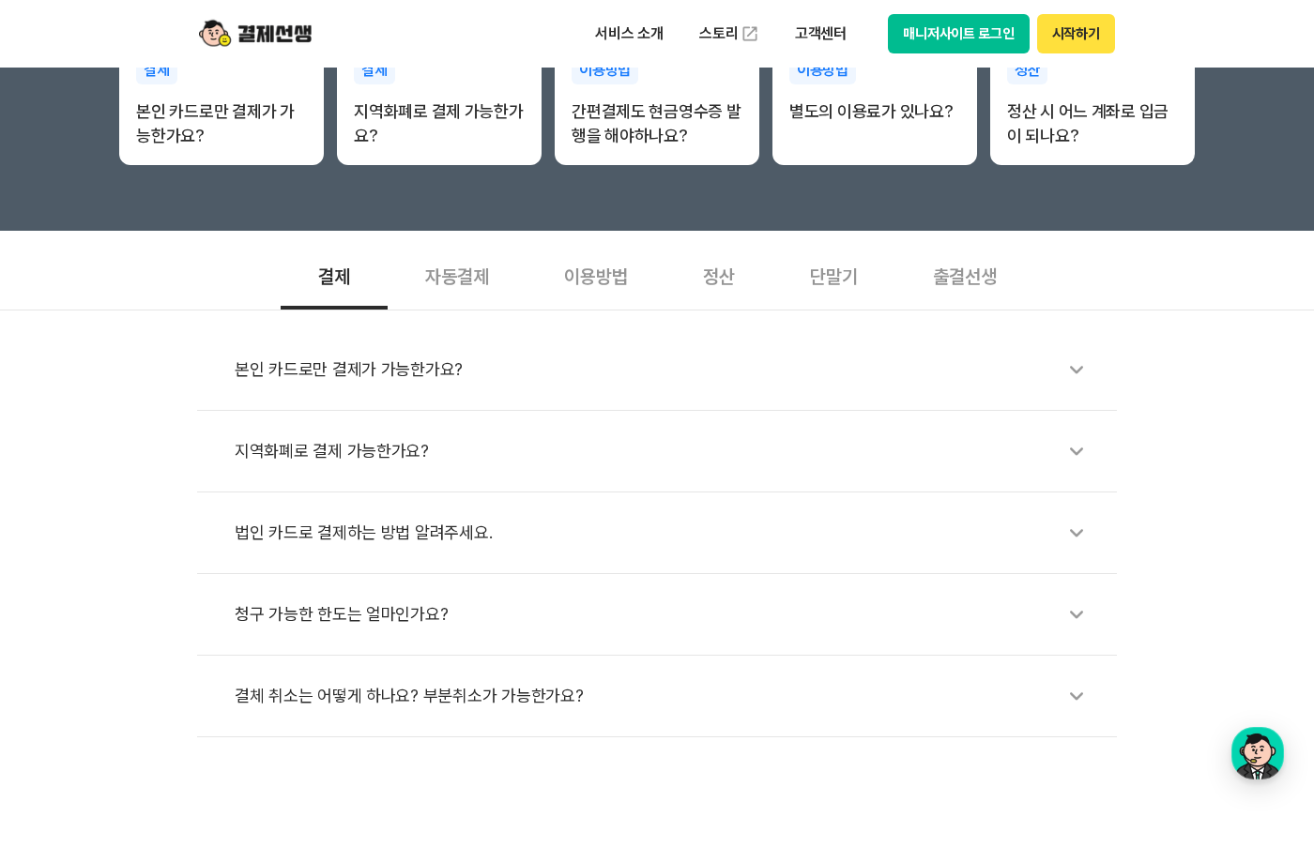
click at [403, 374] on div "본인 카드로만 결제가 가능한가요?" at bounding box center [666, 369] width 863 height 43
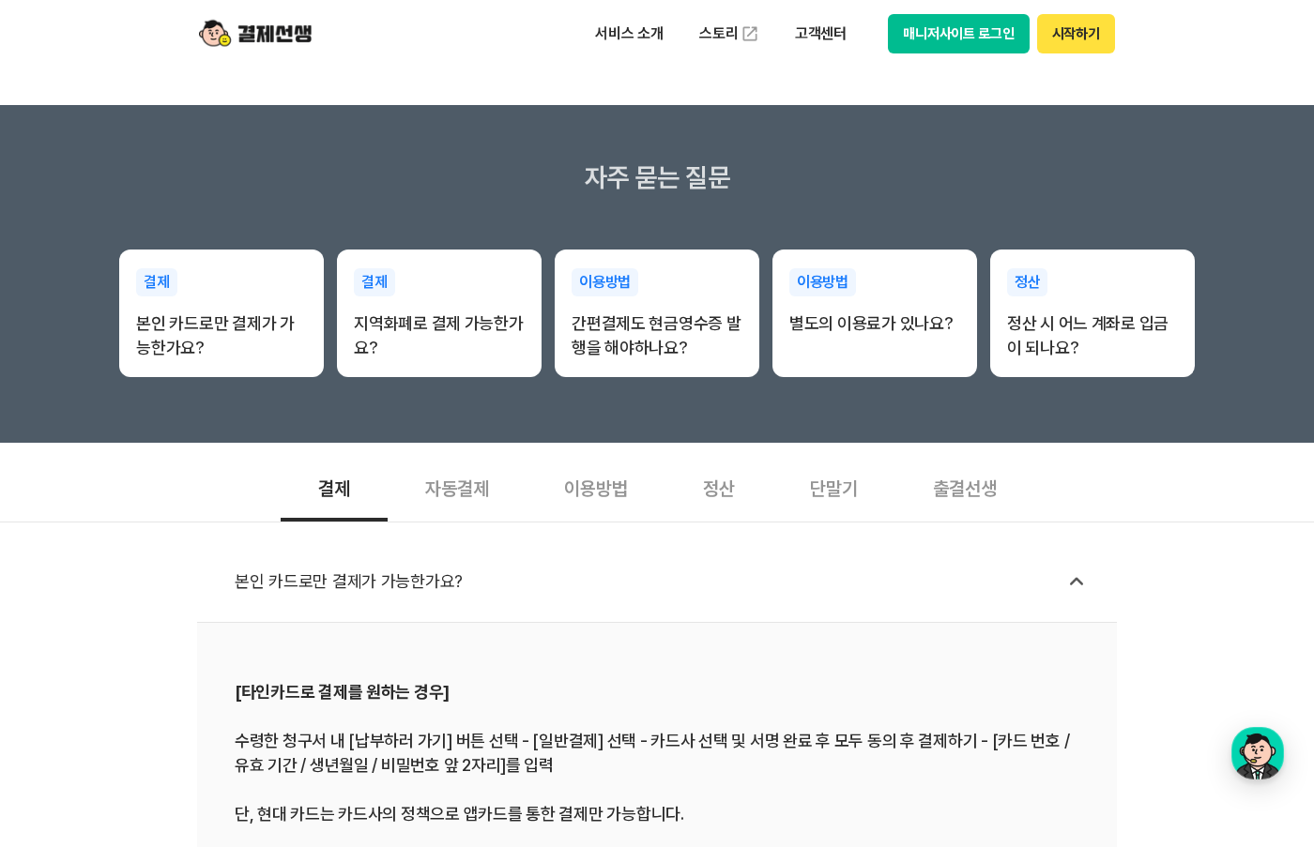
scroll to position [232, 0]
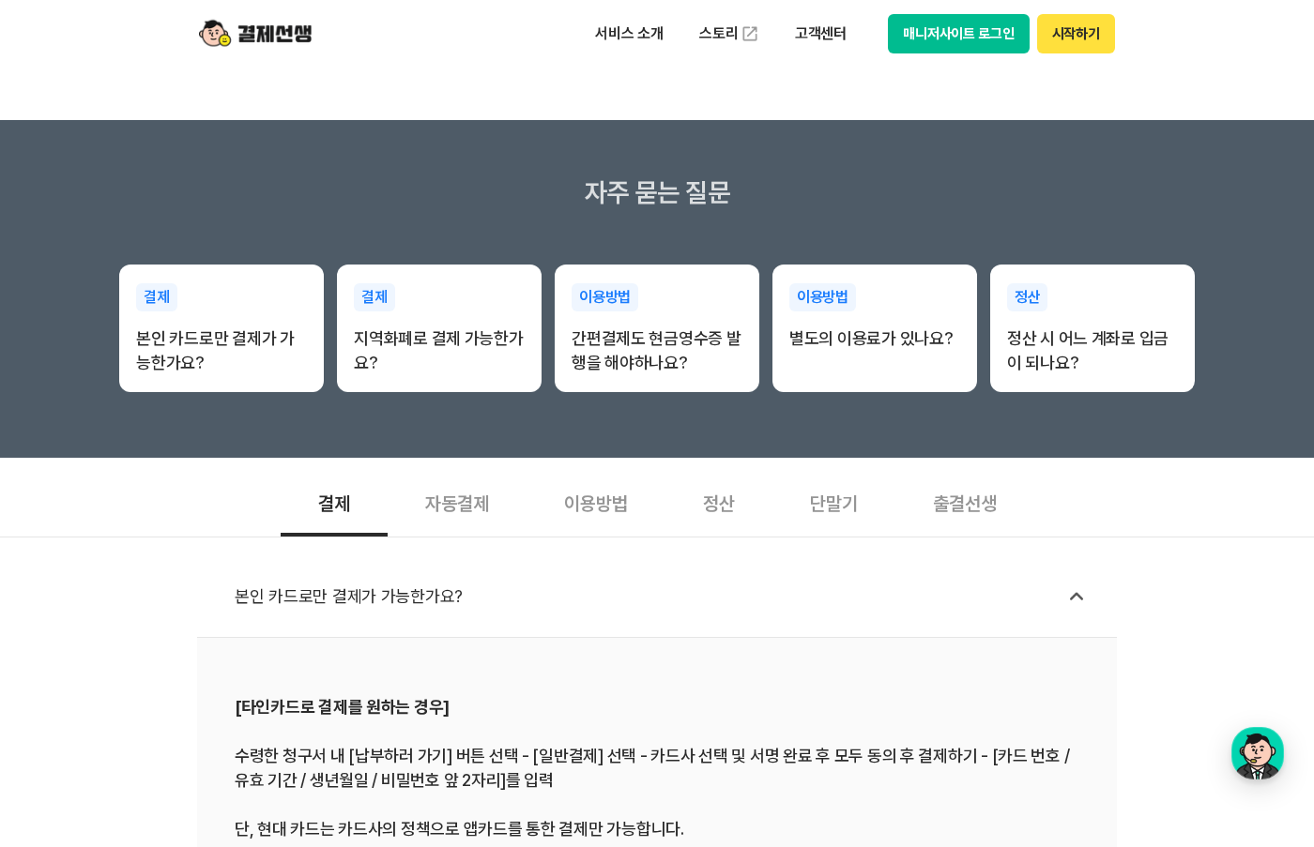
click at [599, 531] on div "이용방법" at bounding box center [596, 501] width 139 height 69
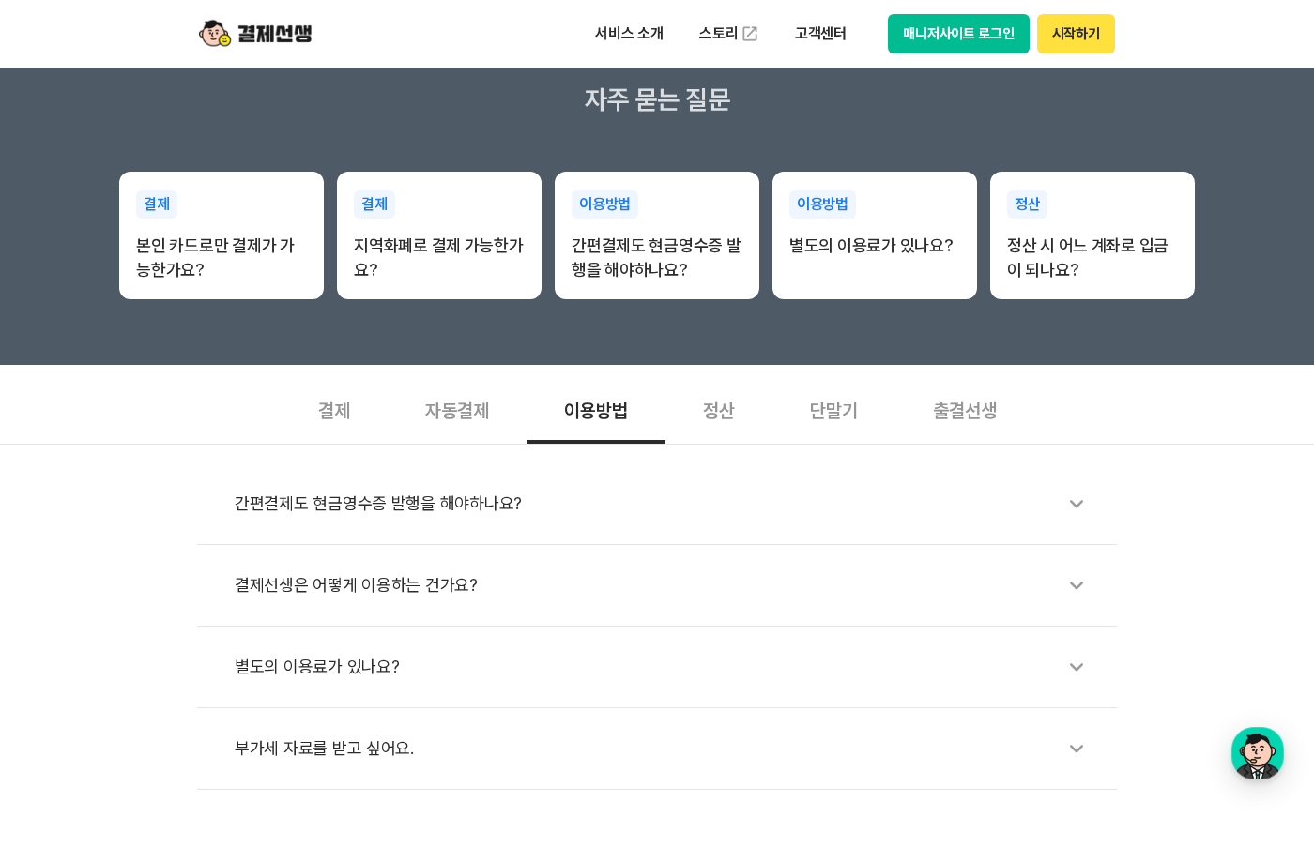
scroll to position [328, 0]
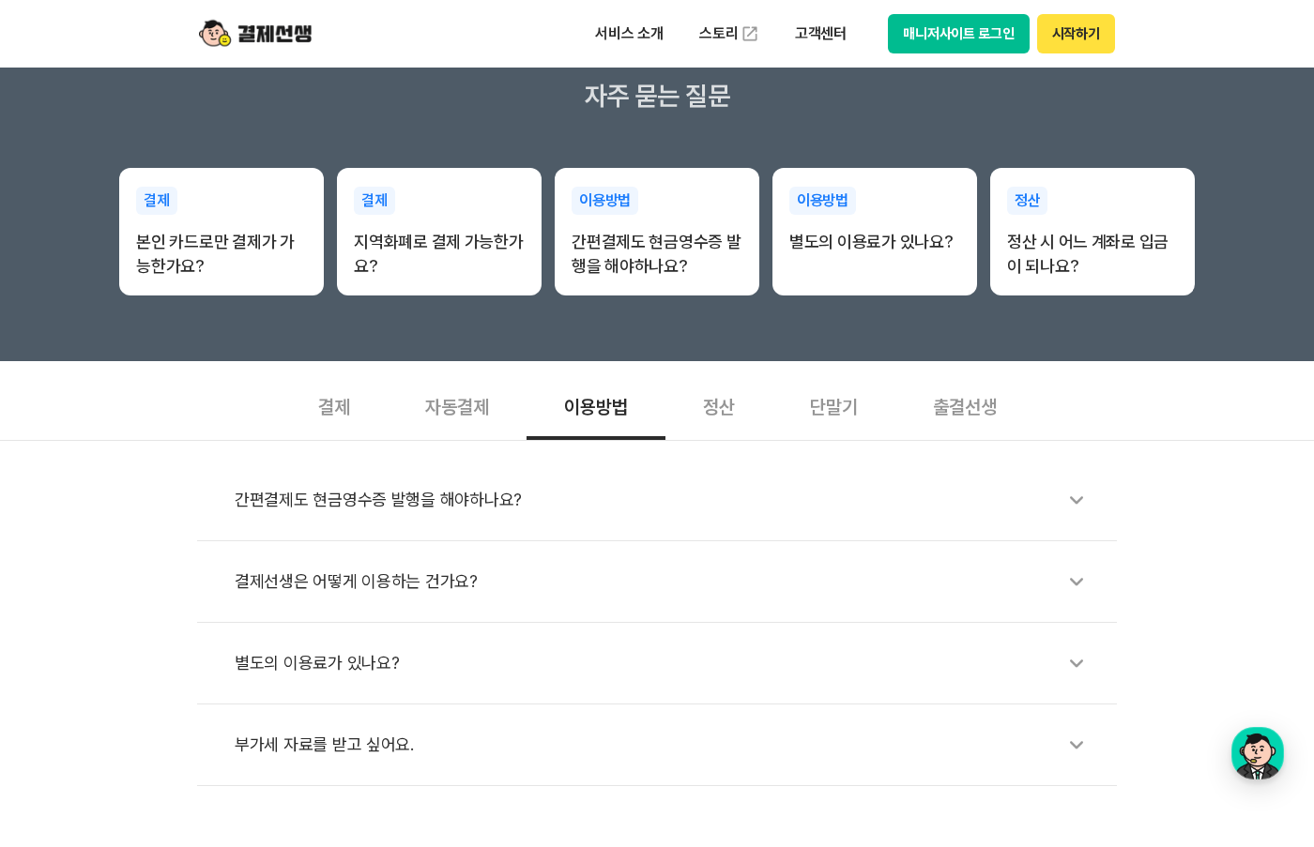
click at [420, 600] on div "결제선생은 어떻게 이용하는 건가요?" at bounding box center [666, 581] width 863 height 43
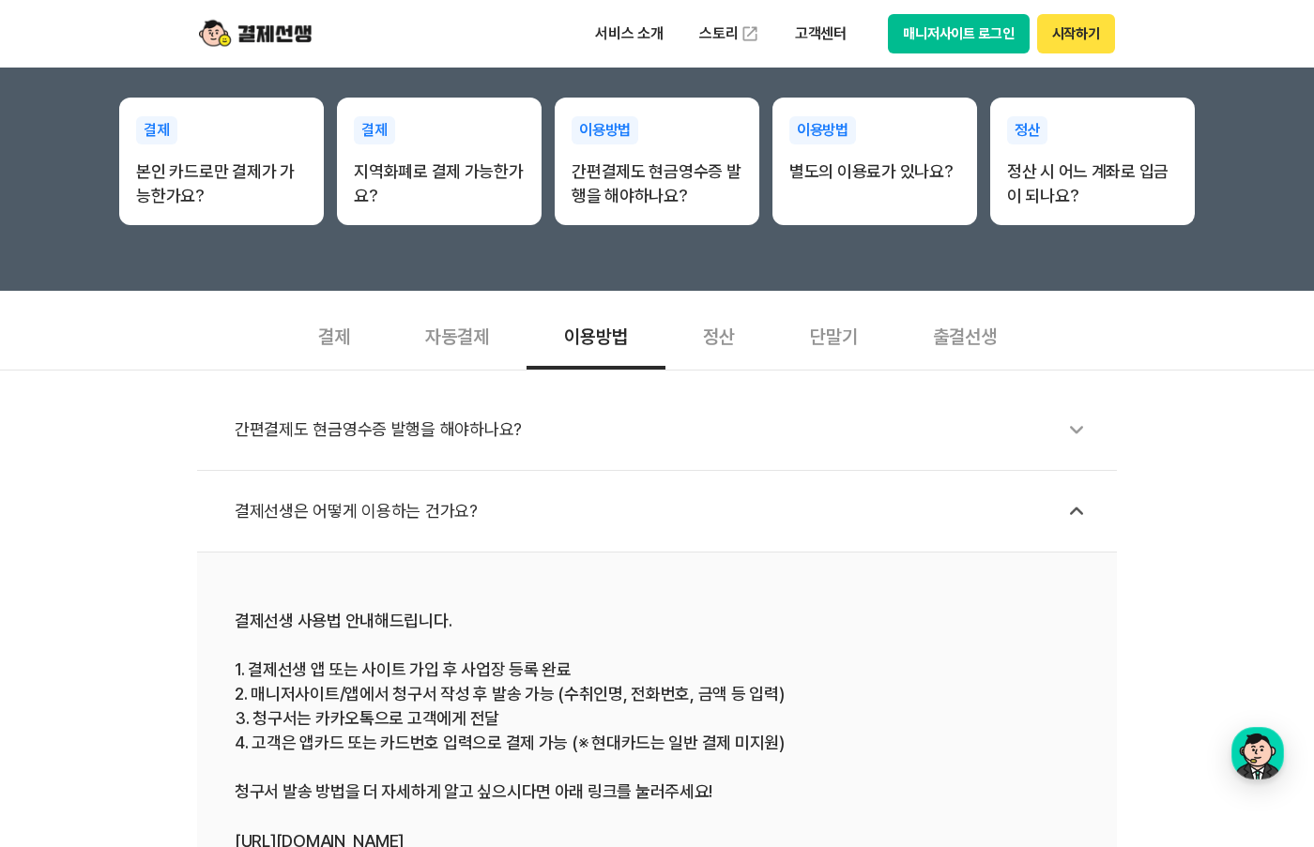
scroll to position [401, 0]
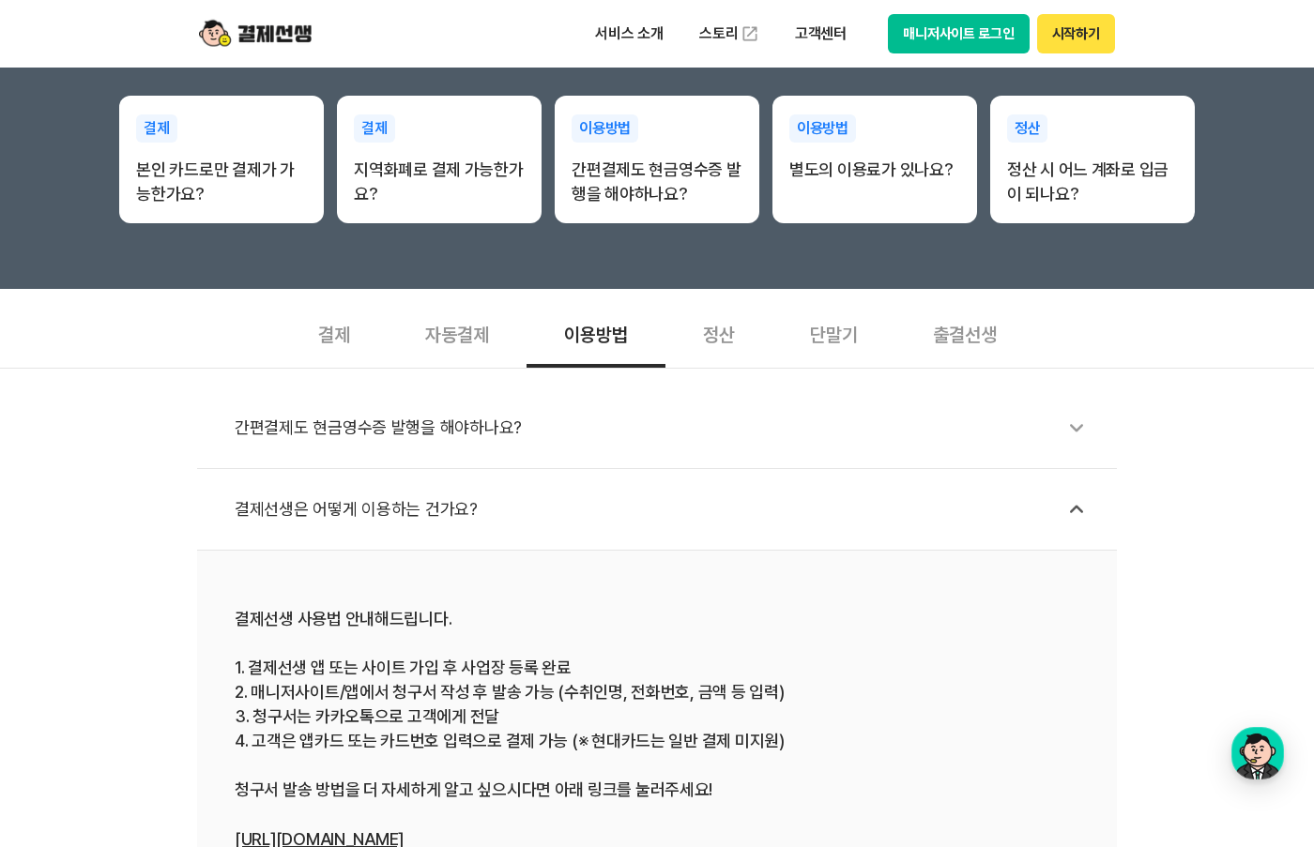
click at [929, 35] on button "매니저사이트 로그인" at bounding box center [959, 33] width 142 height 39
click at [262, 36] on img at bounding box center [255, 34] width 113 height 36
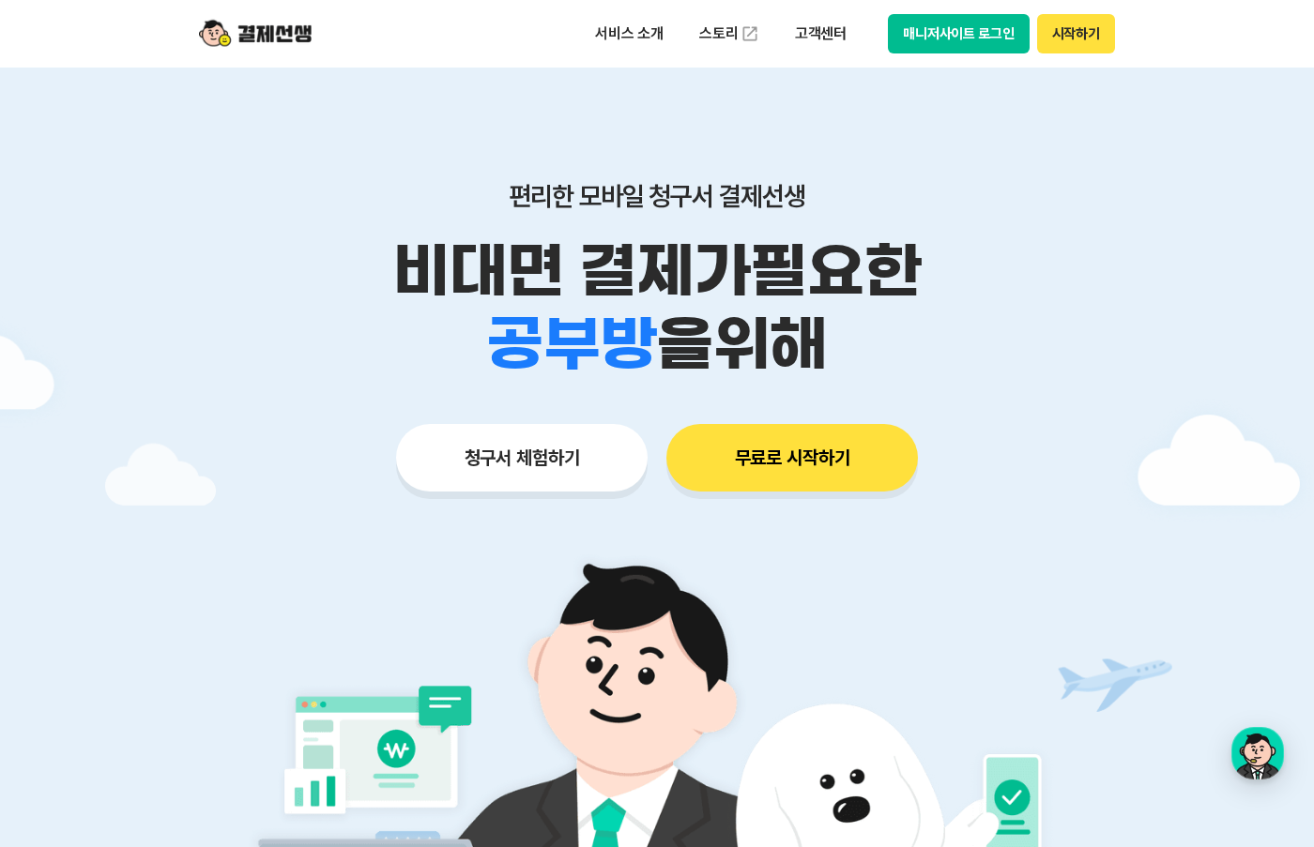
click at [1067, 29] on button "시작하기" at bounding box center [1076, 33] width 78 height 39
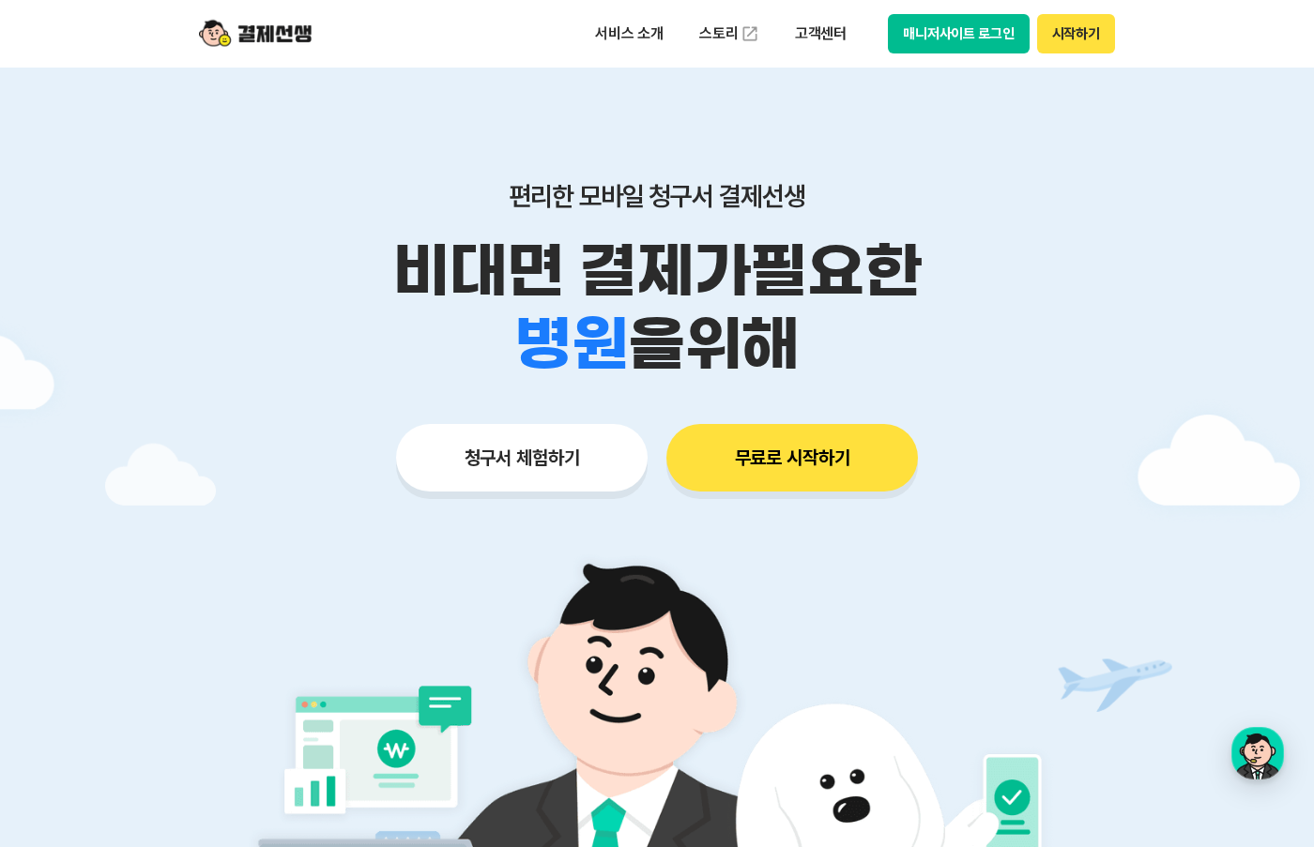
click at [1007, 28] on button "매니저사이트 로그인" at bounding box center [959, 33] width 142 height 39
click at [973, 43] on button "매니저사이트 로그인" at bounding box center [959, 33] width 142 height 39
